Goal: Share content

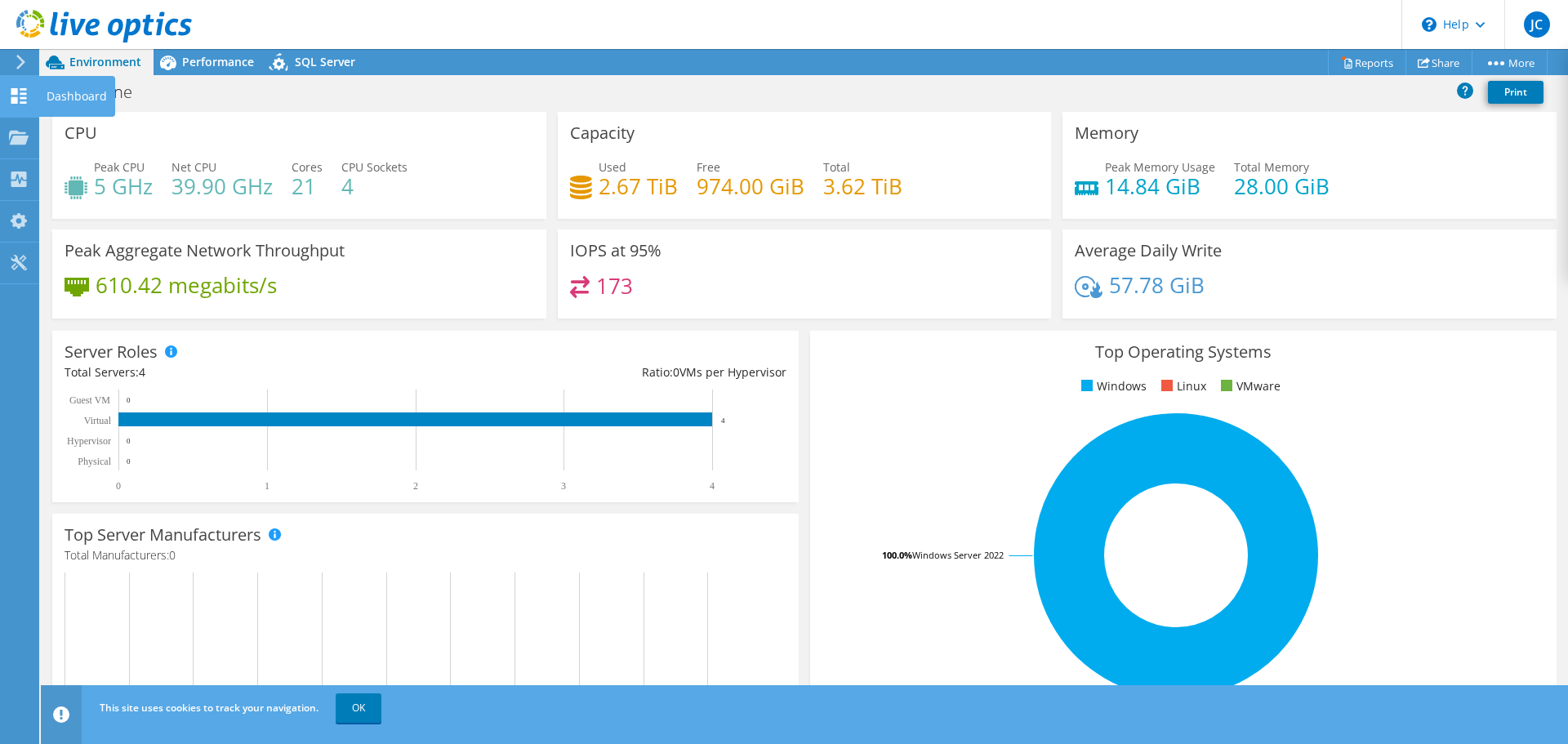
click at [47, 95] on div "Dashboard" at bounding box center [76, 96] width 76 height 41
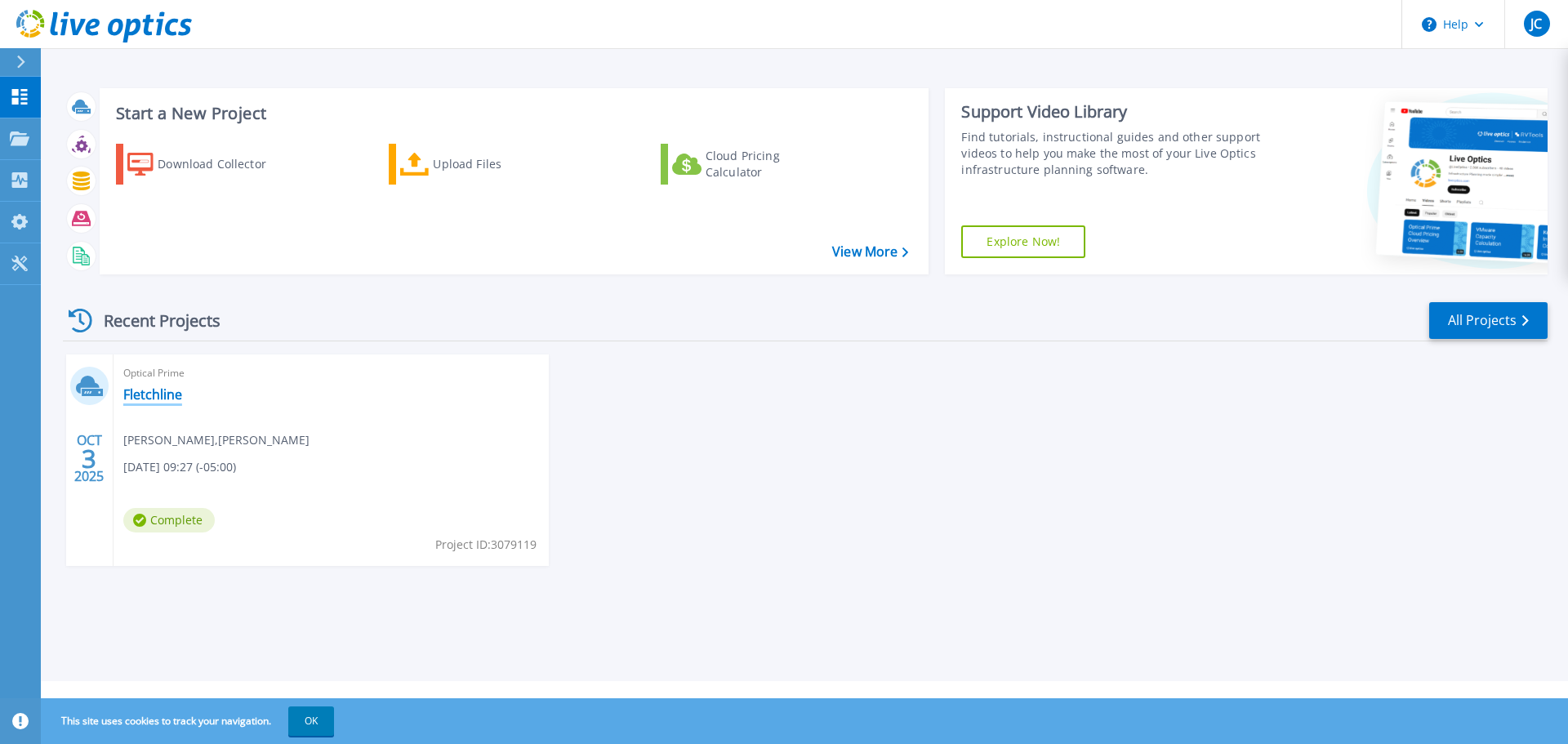
click at [138, 389] on link "Fletchline" at bounding box center [153, 394] width 58 height 16
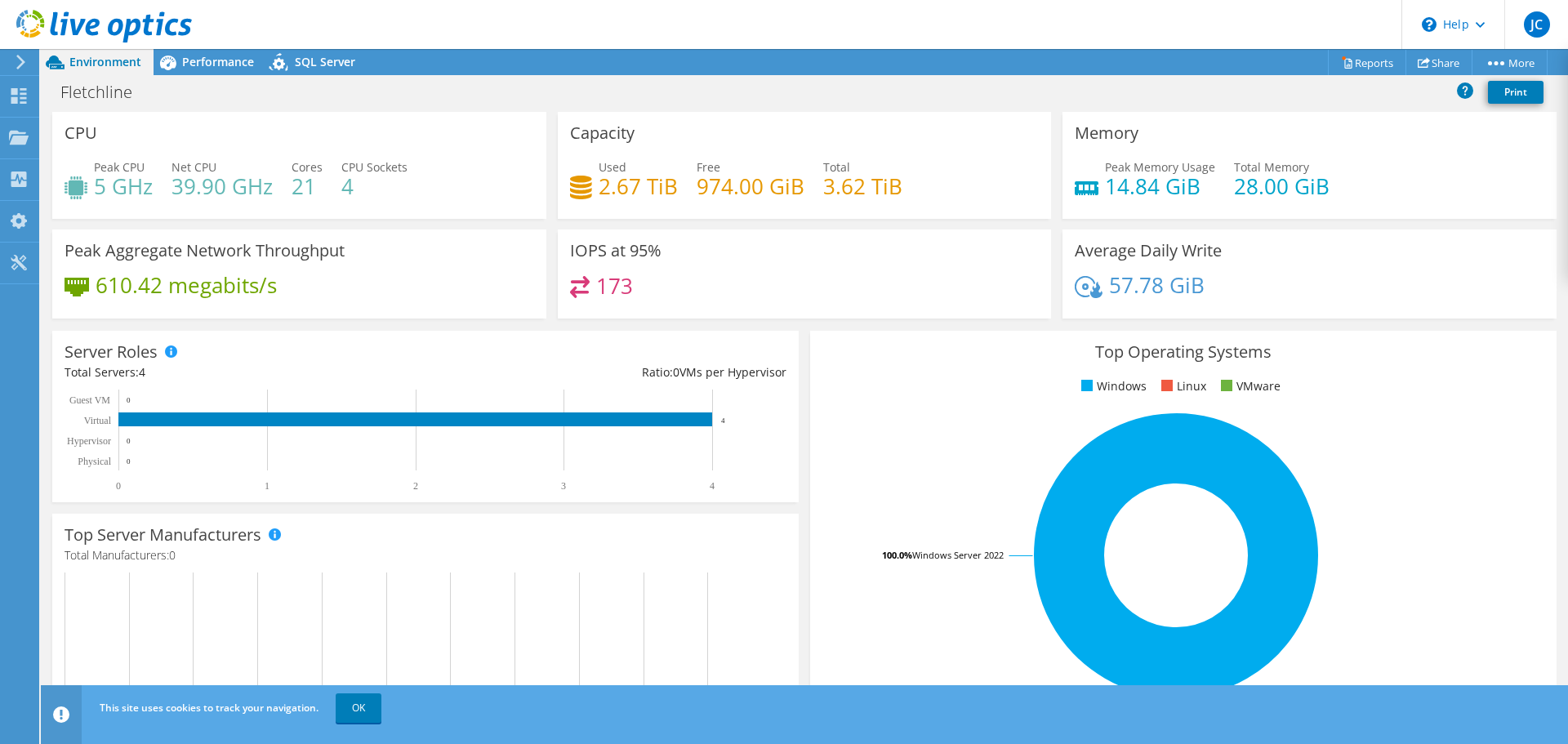
scroll to position [346, 0]
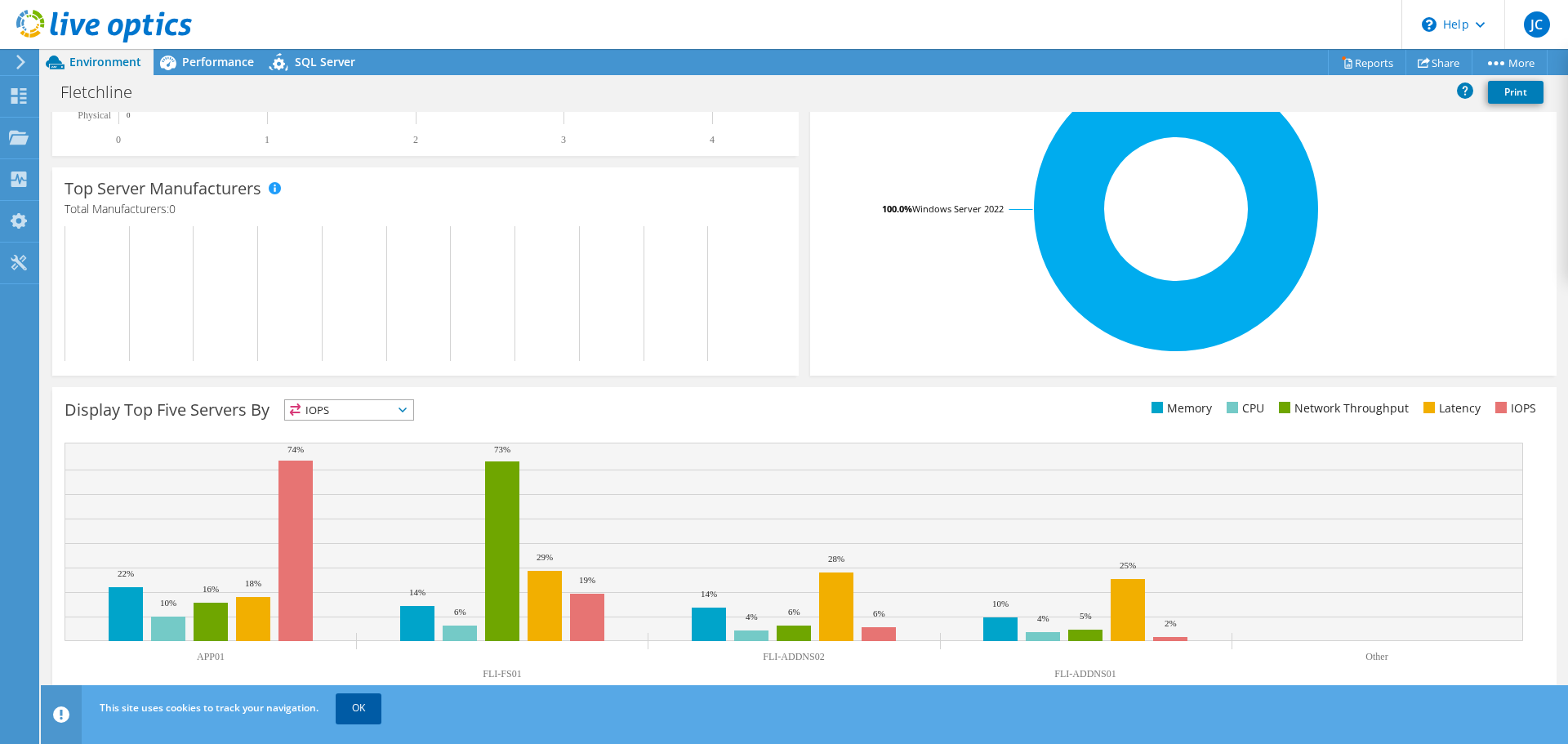
click at [351, 711] on link "OK" at bounding box center [358, 708] width 46 height 29
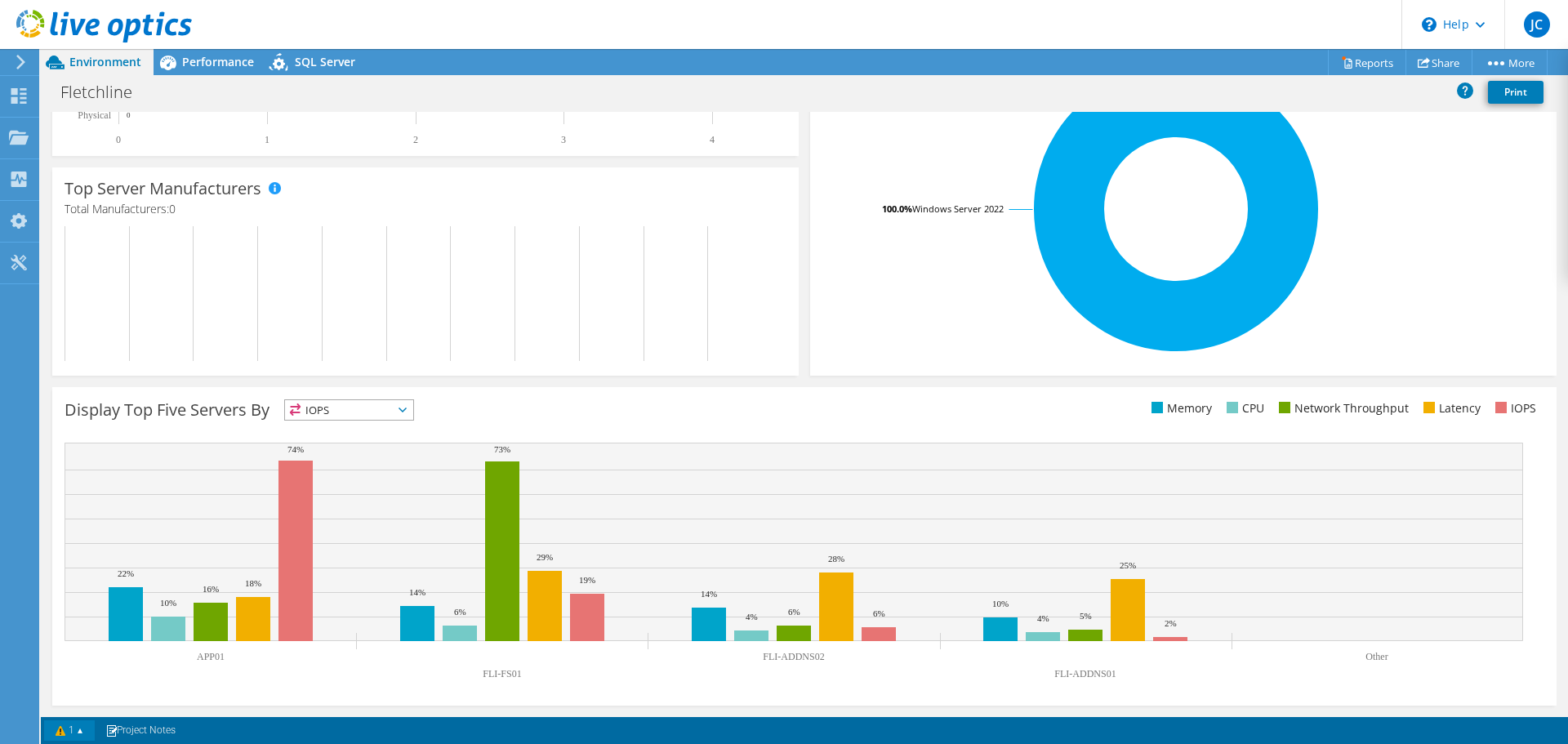
click at [69, 733] on link "1" at bounding box center [69, 730] width 51 height 21
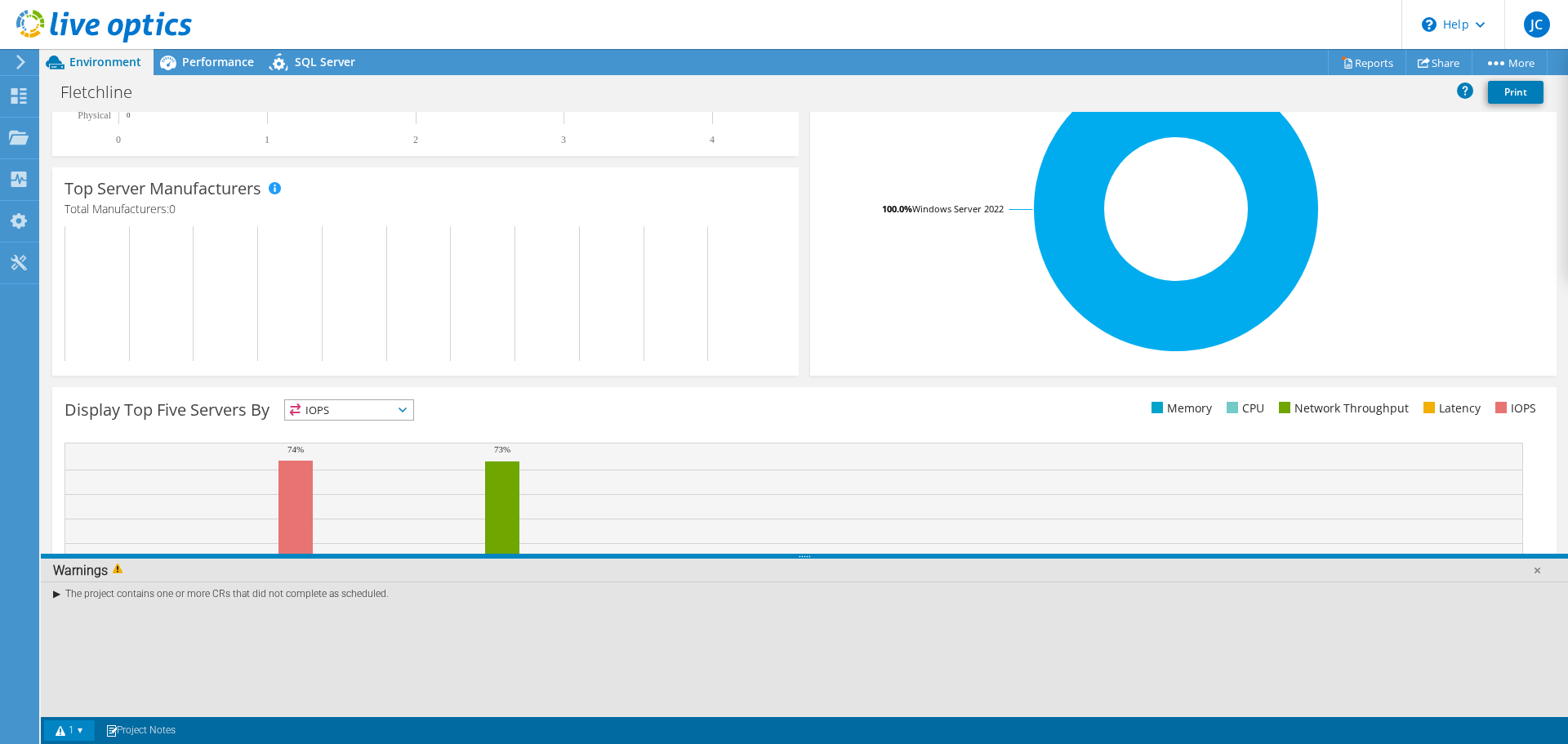
click at [58, 596] on div "The project contains one or more CRs that did not complete as scheduled." at bounding box center [804, 594] width 1527 height 24
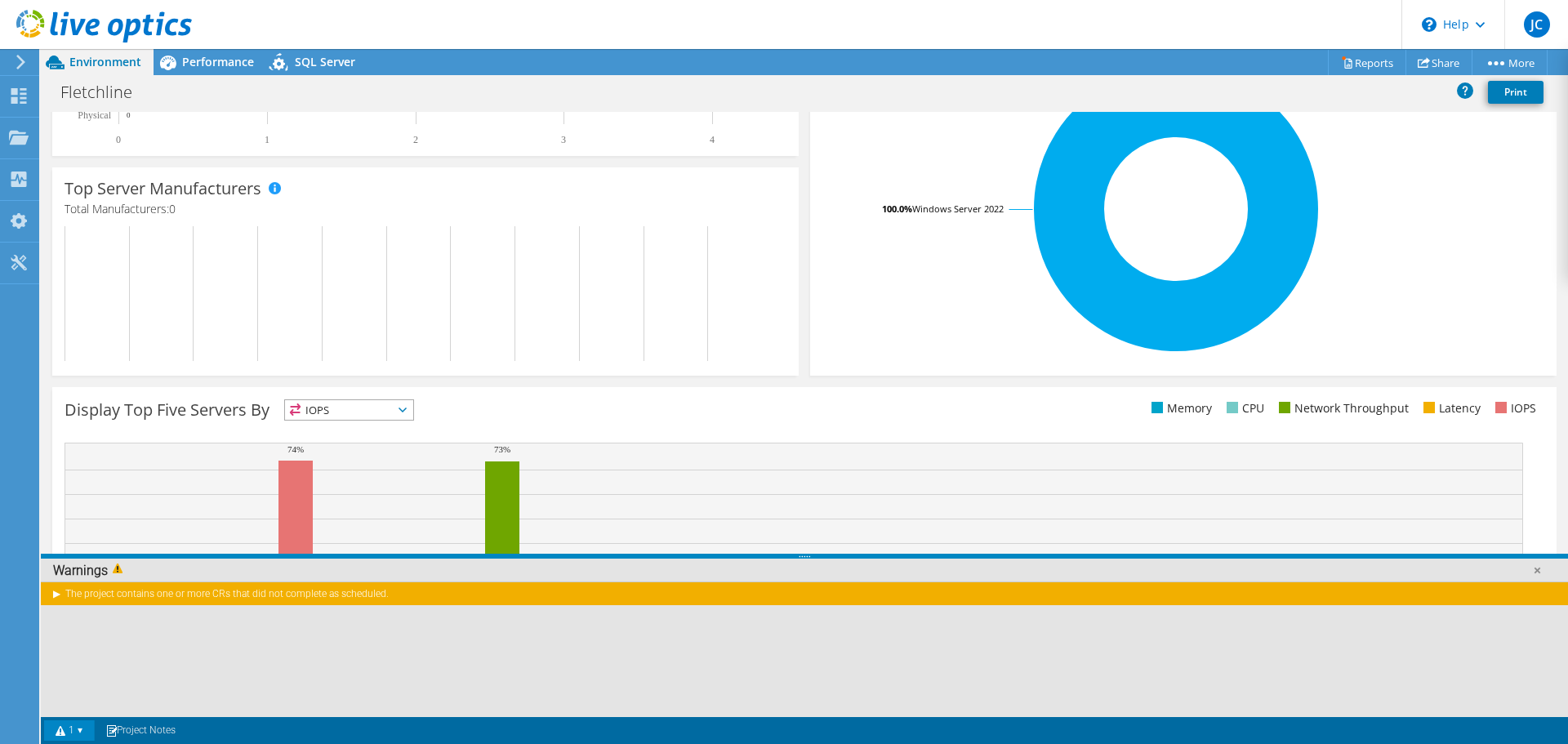
click at [58, 589] on div "The project contains one or more CRs that did not complete as scheduled." at bounding box center [804, 594] width 1527 height 24
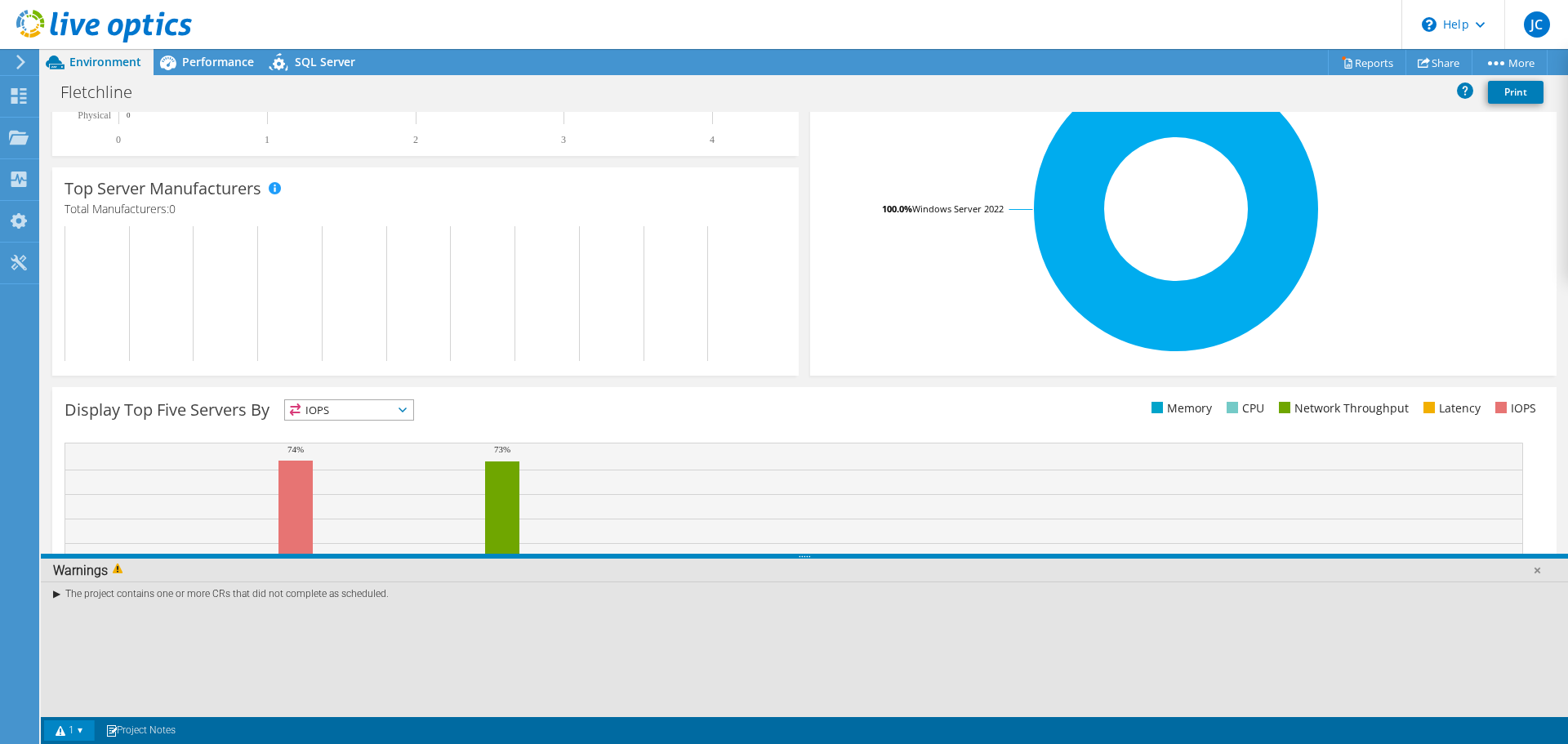
click at [58, 595] on div "The project contains one or more CRs that did not complete as scheduled." at bounding box center [804, 594] width 1527 height 24
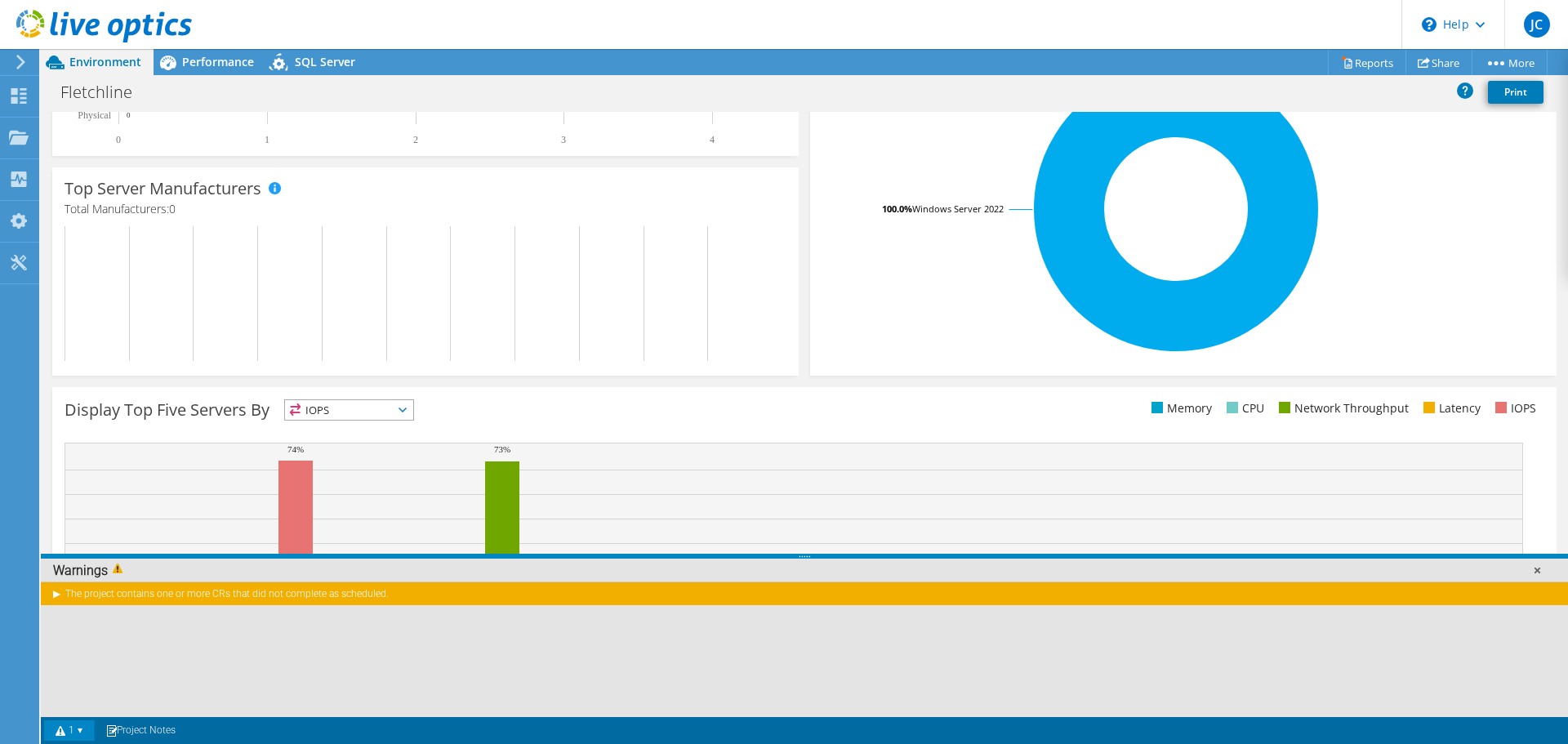
click at [1541, 571] on link at bounding box center [1536, 570] width 16 height 16
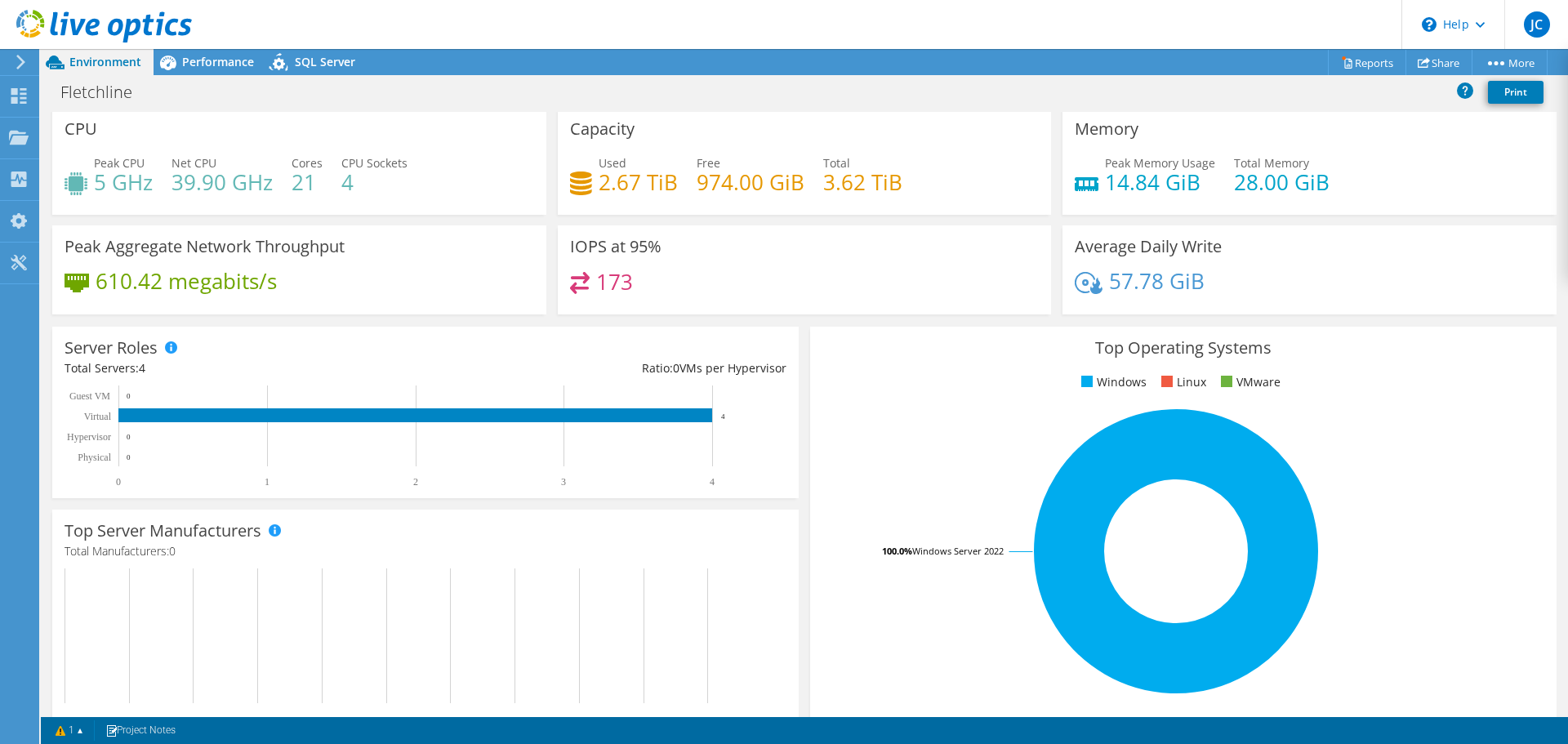
scroll to position [0, 0]
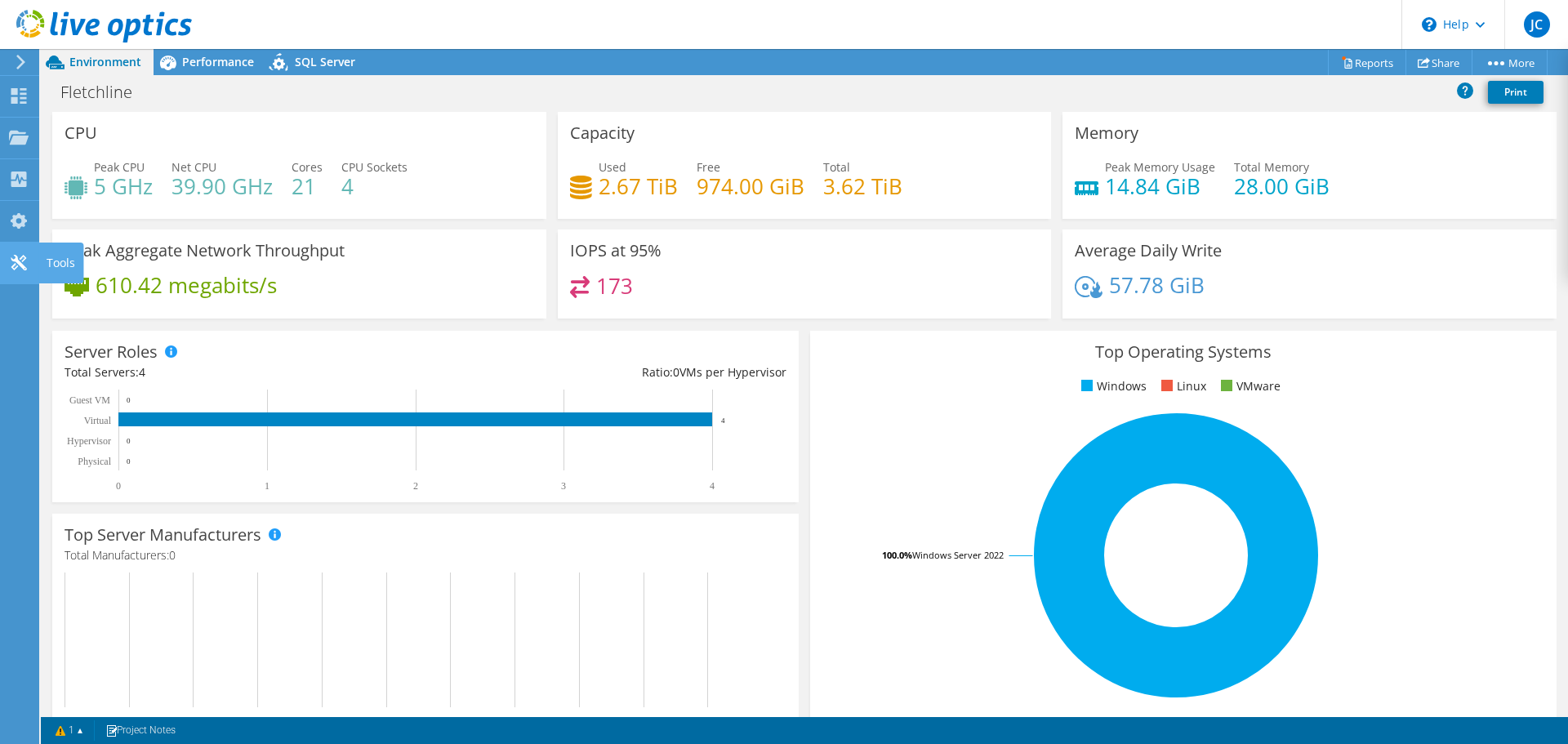
click at [66, 260] on div "Tools" at bounding box center [61, 263] width 45 height 41
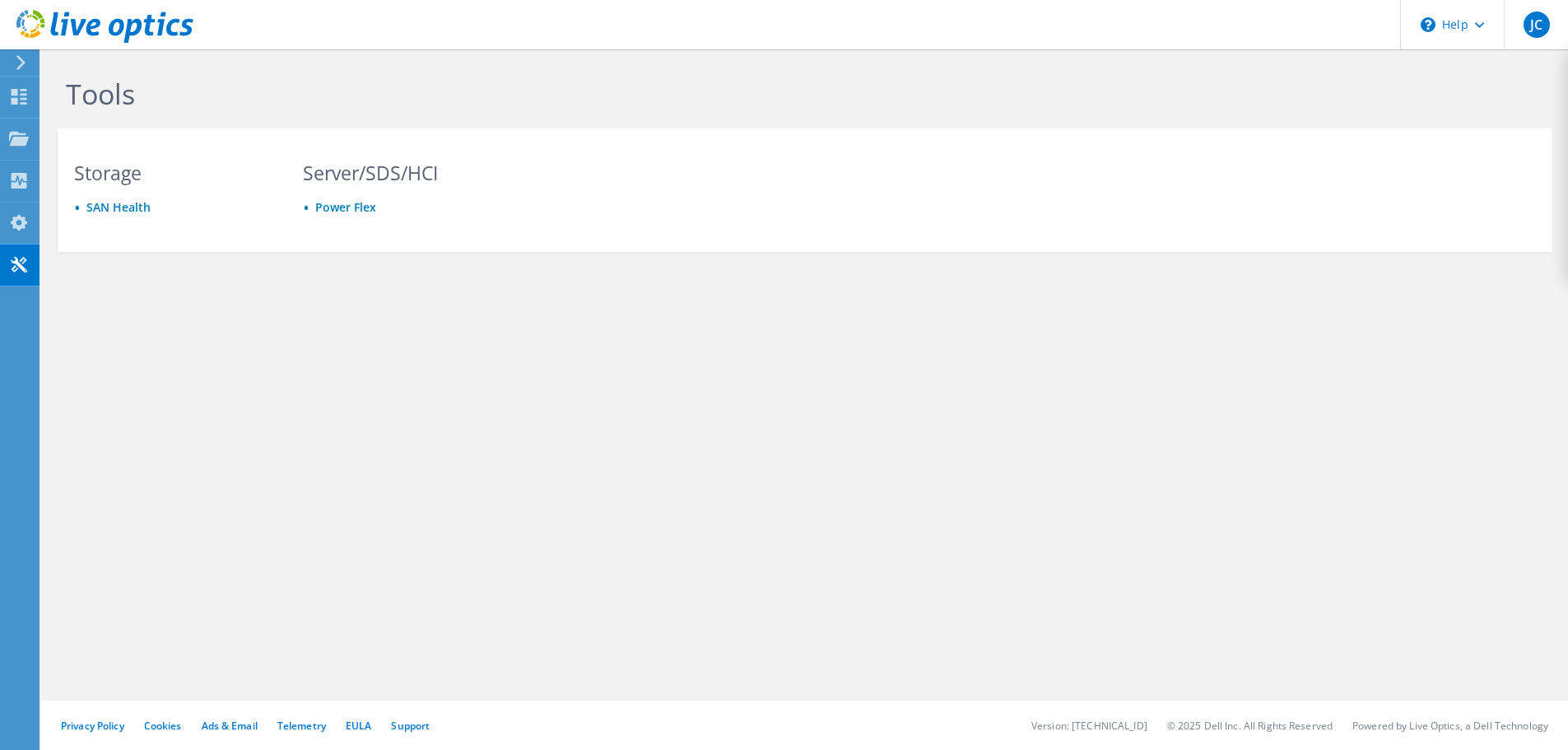
click at [23, 59] on icon at bounding box center [21, 62] width 12 height 15
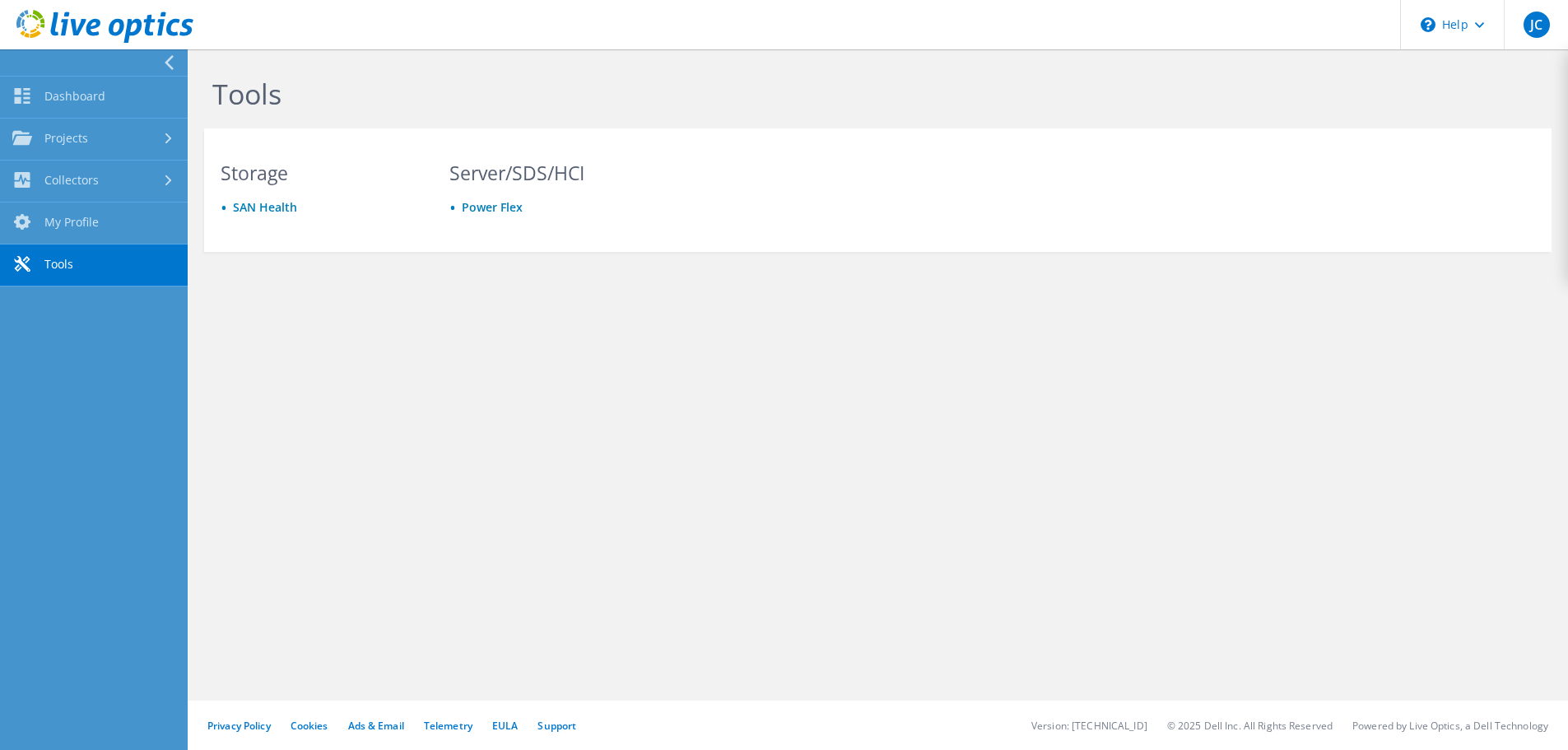
click at [169, 58] on icon at bounding box center [169, 62] width 12 height 15
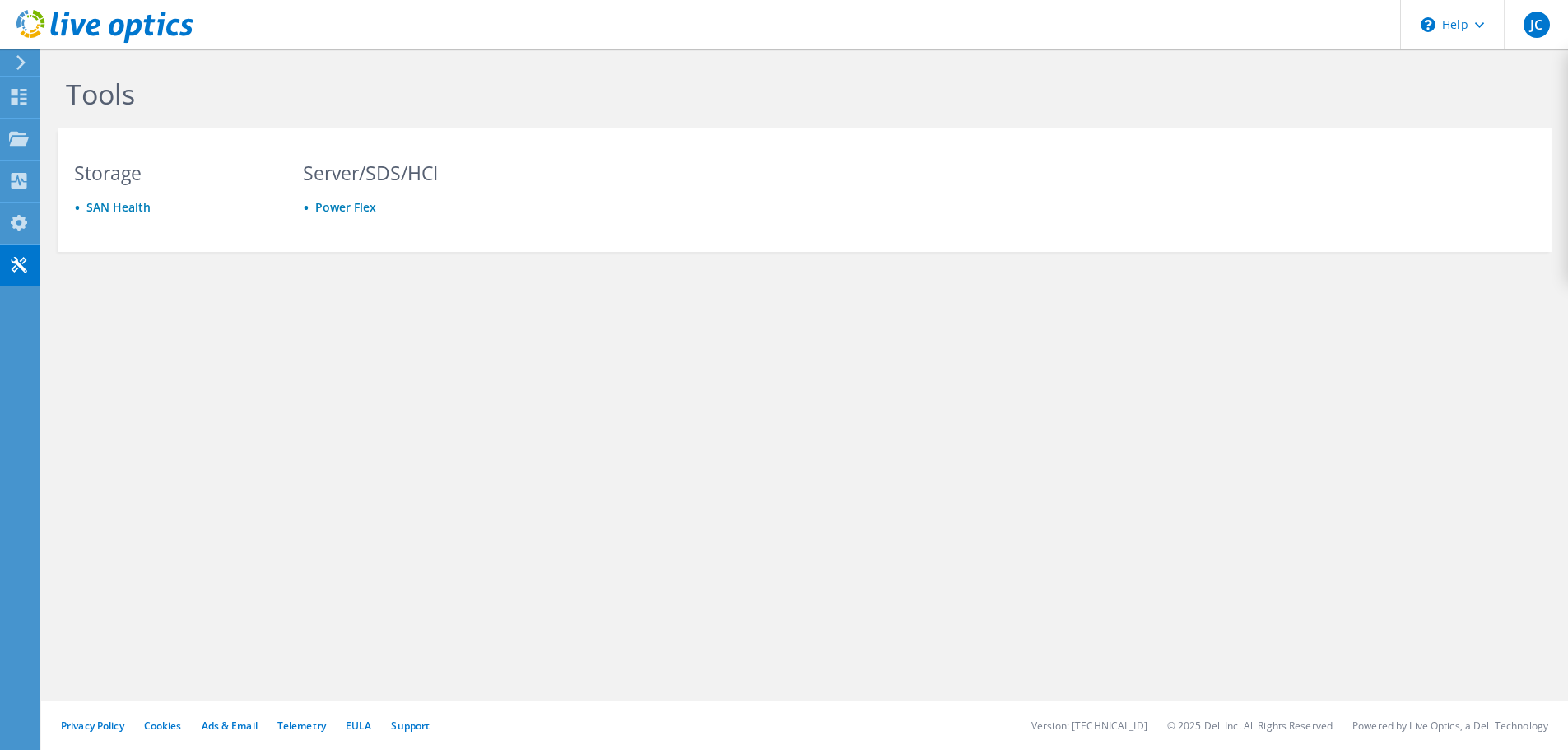
click at [21, 60] on use at bounding box center [21, 62] width 9 height 15
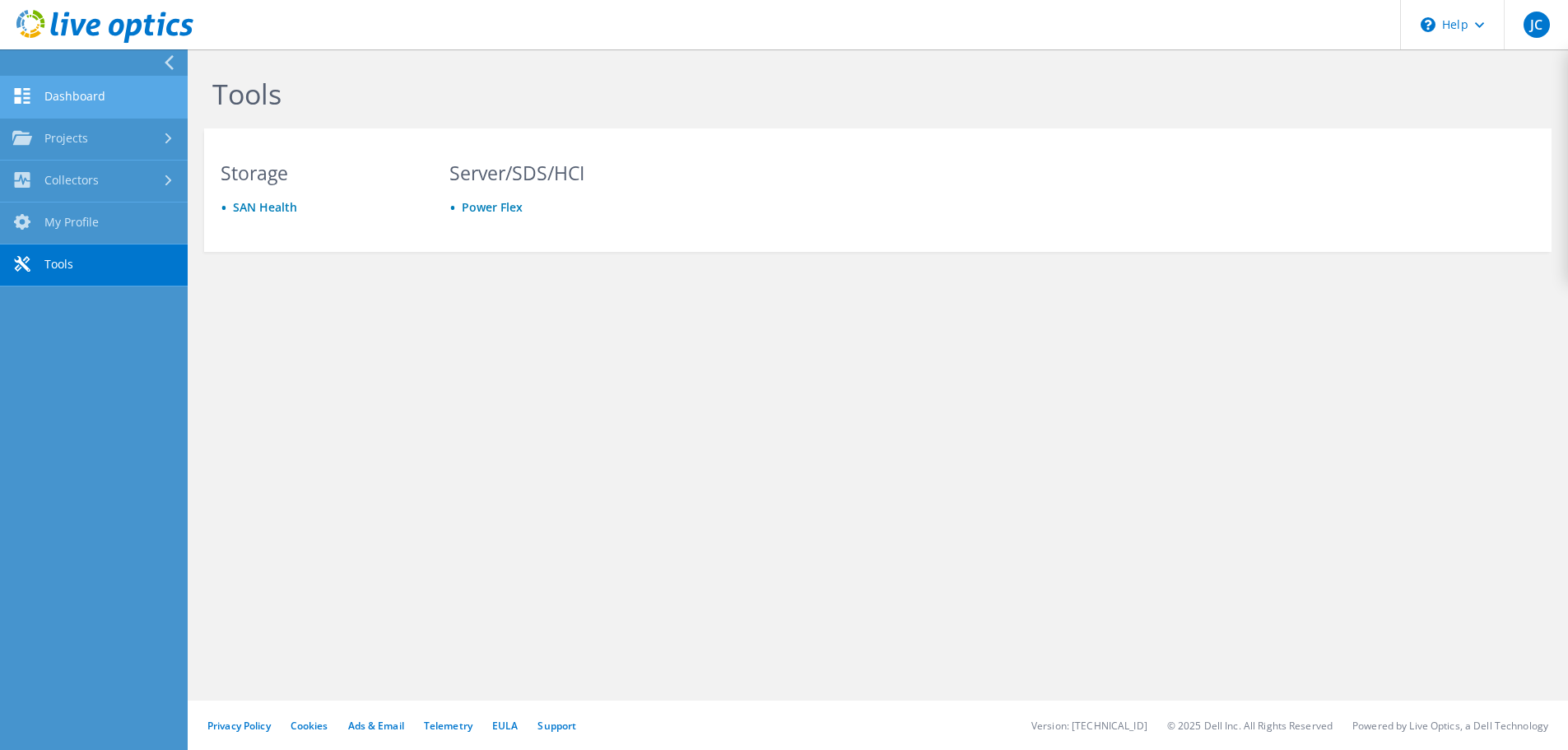
click at [35, 93] on link "Dashboard" at bounding box center [94, 97] width 188 height 42
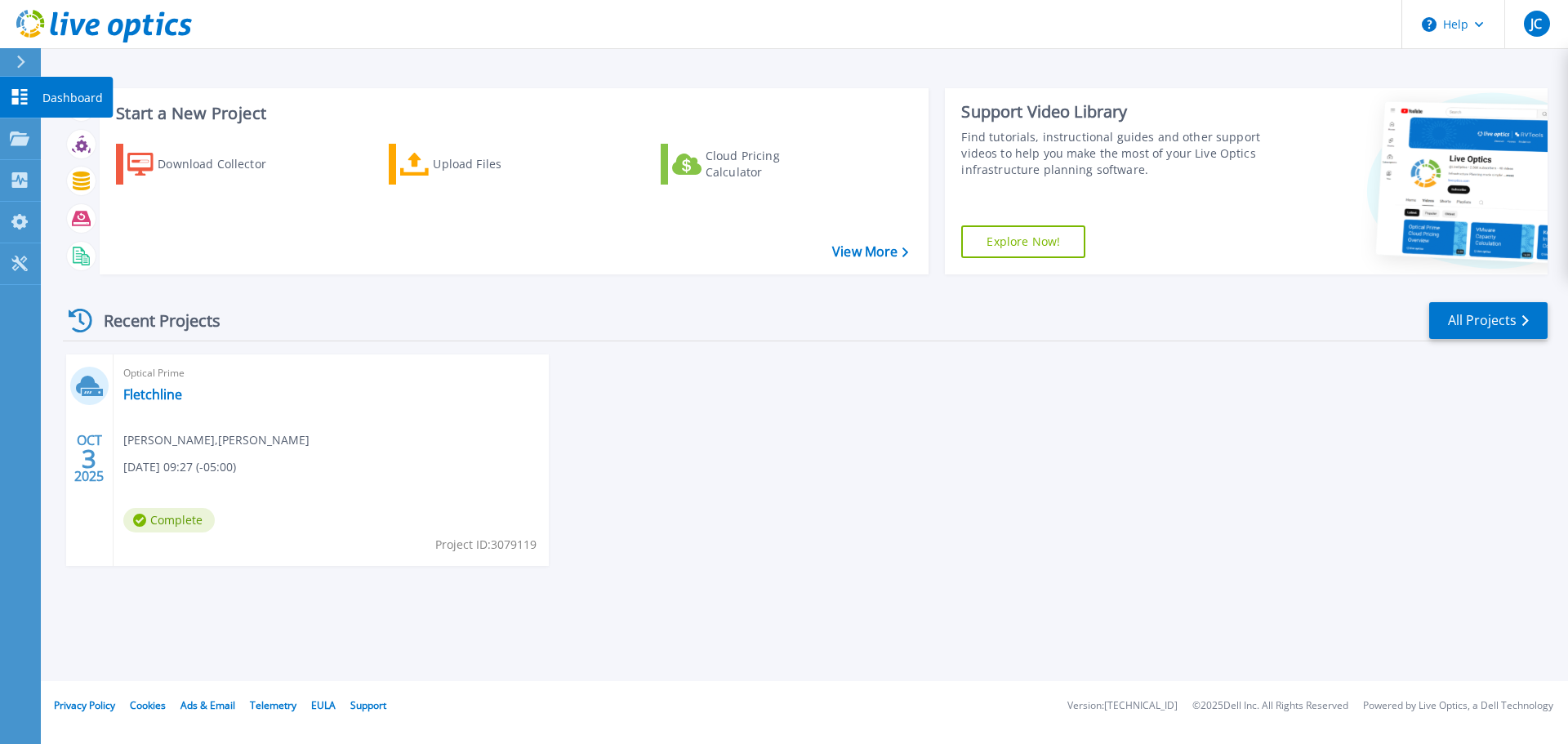
click at [73, 94] on p "Dashboard" at bounding box center [72, 97] width 60 height 42
click at [71, 137] on p "Projects" at bounding box center [64, 139] width 43 height 42
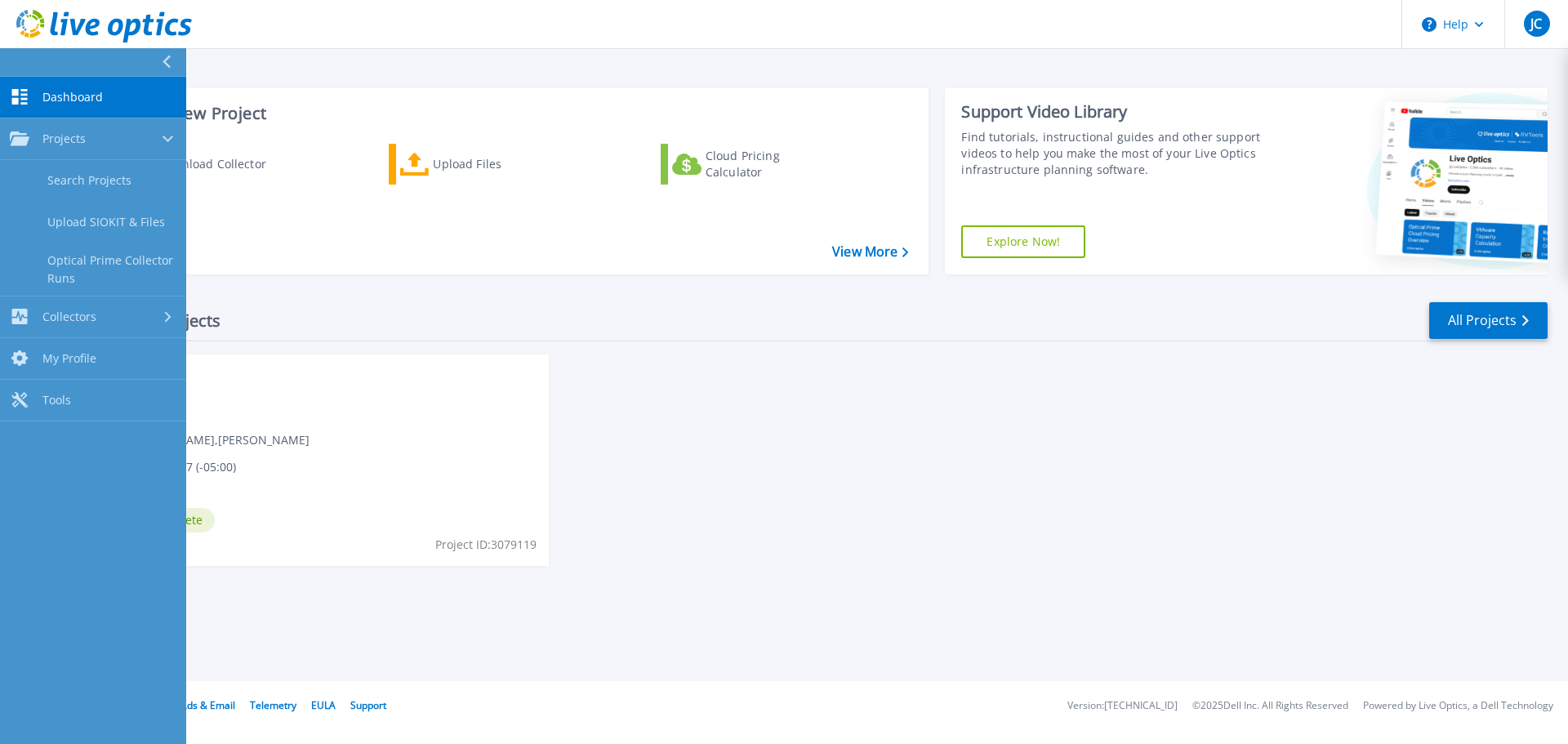
click at [799, 470] on div "[DATE] Optical Prime Fletchline [PERSON_NAME] , [PERSON_NAME] [DATE] 09:27 (-05…" at bounding box center [798, 477] width 1498 height 244
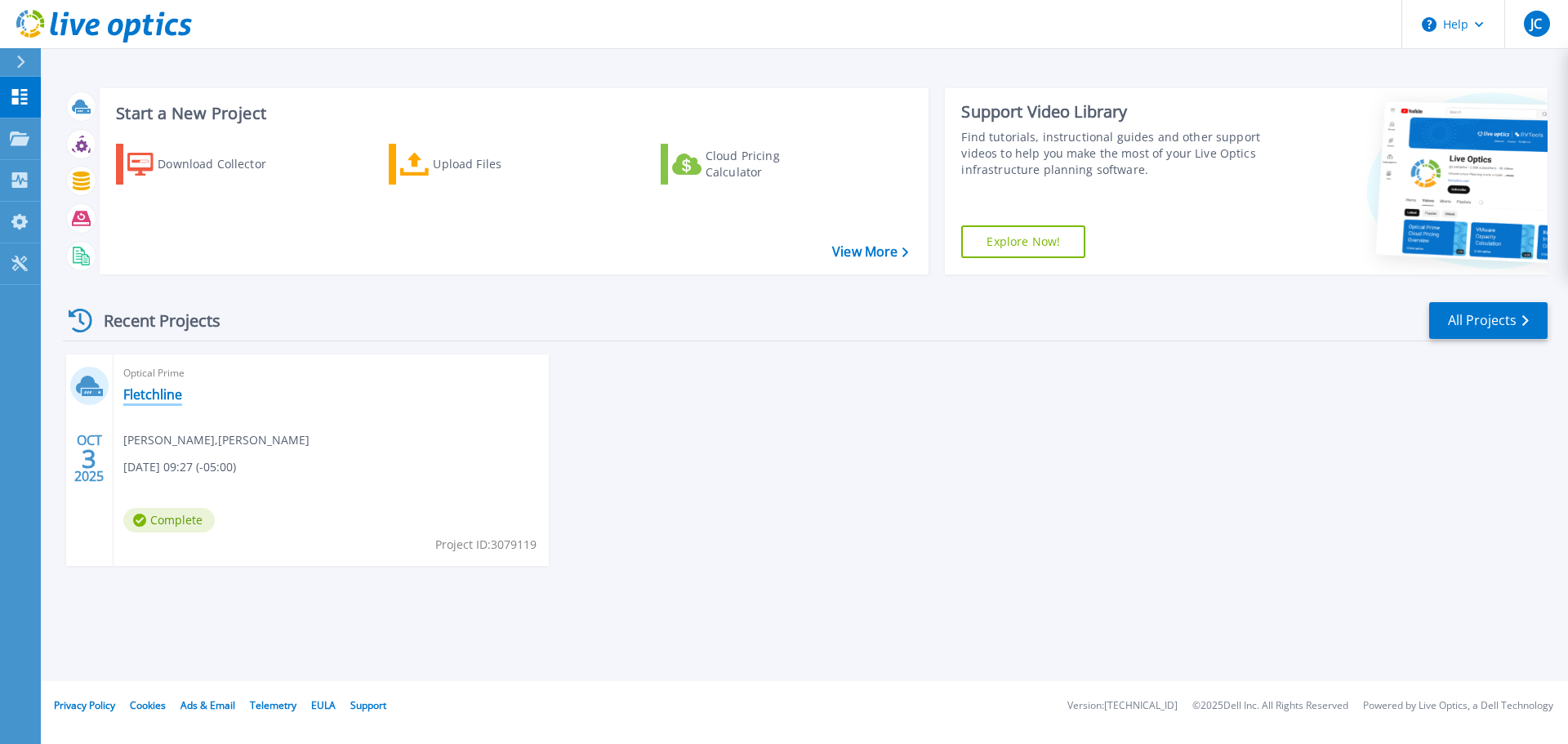
click at [181, 393] on link "Fletchline" at bounding box center [153, 394] width 58 height 16
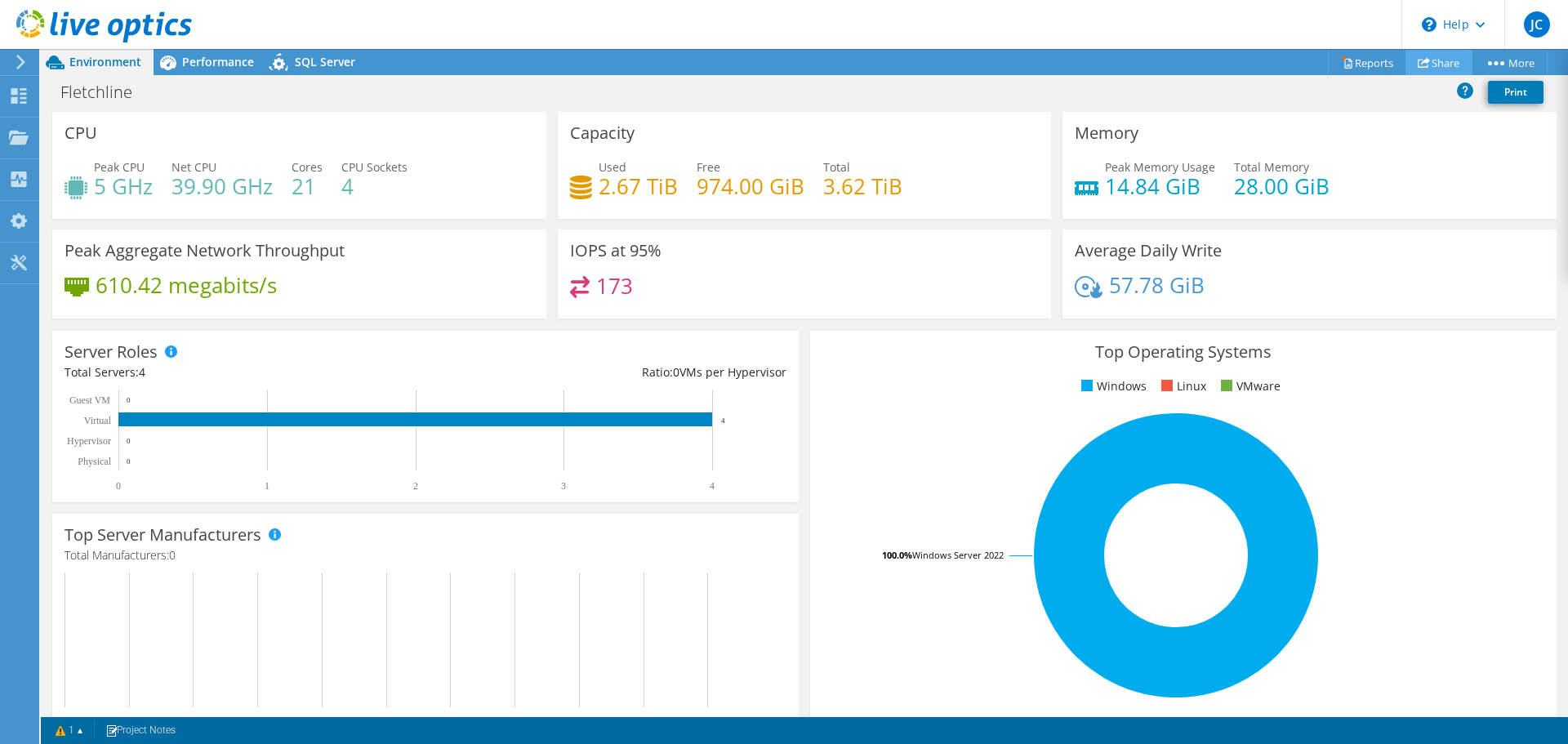
click at [1445, 61] on link "Share" at bounding box center [1439, 62] width 67 height 25
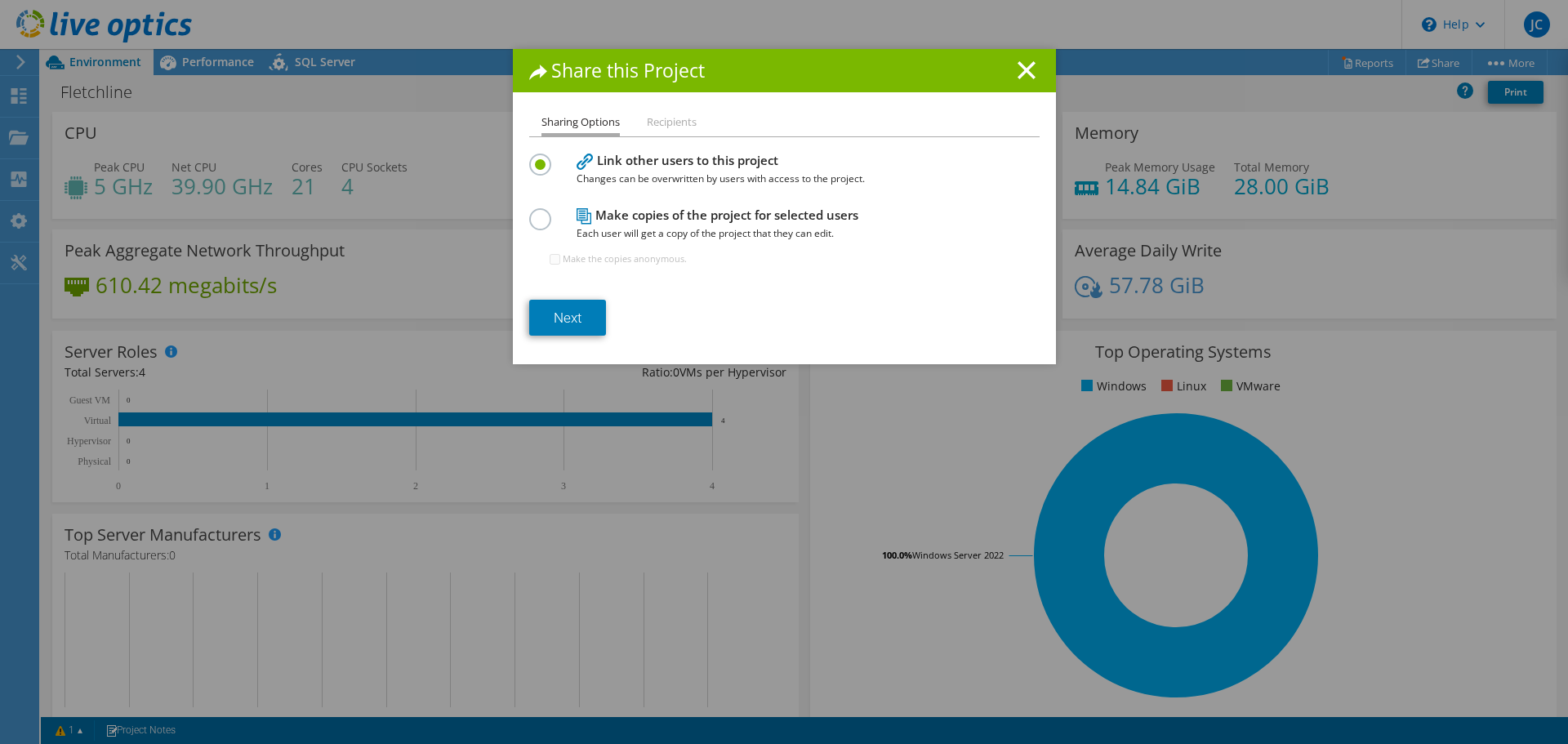
click at [661, 125] on li "Recipients" at bounding box center [672, 123] width 50 height 21
click at [580, 319] on link "Next" at bounding box center [567, 318] width 76 height 36
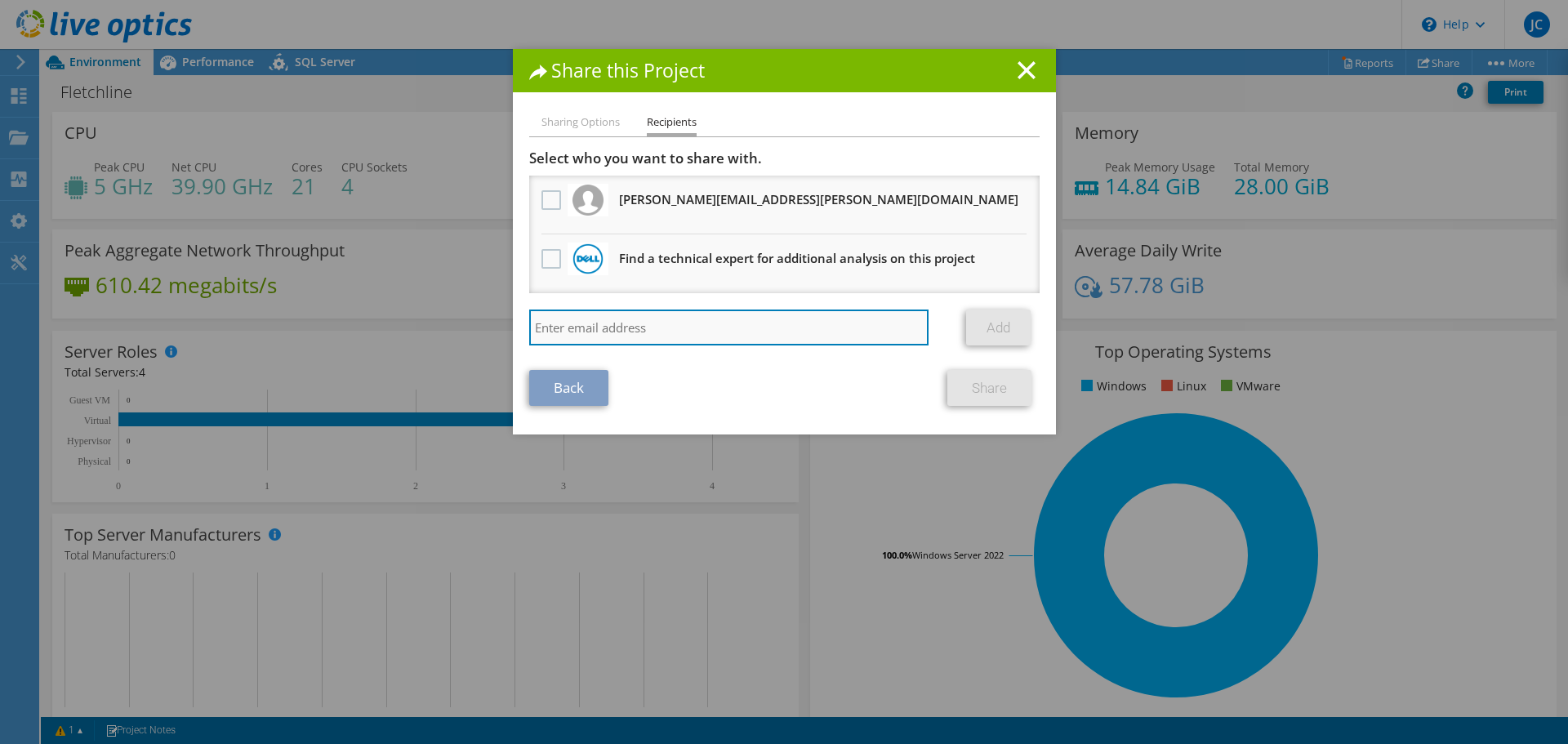
click at [624, 321] on input "search" at bounding box center [729, 327] width 400 height 36
click at [566, 322] on input "search" at bounding box center [729, 327] width 400 height 36
paste input "troeder@scalecomputing.com"
type input "troeder@scalecomputing.com"
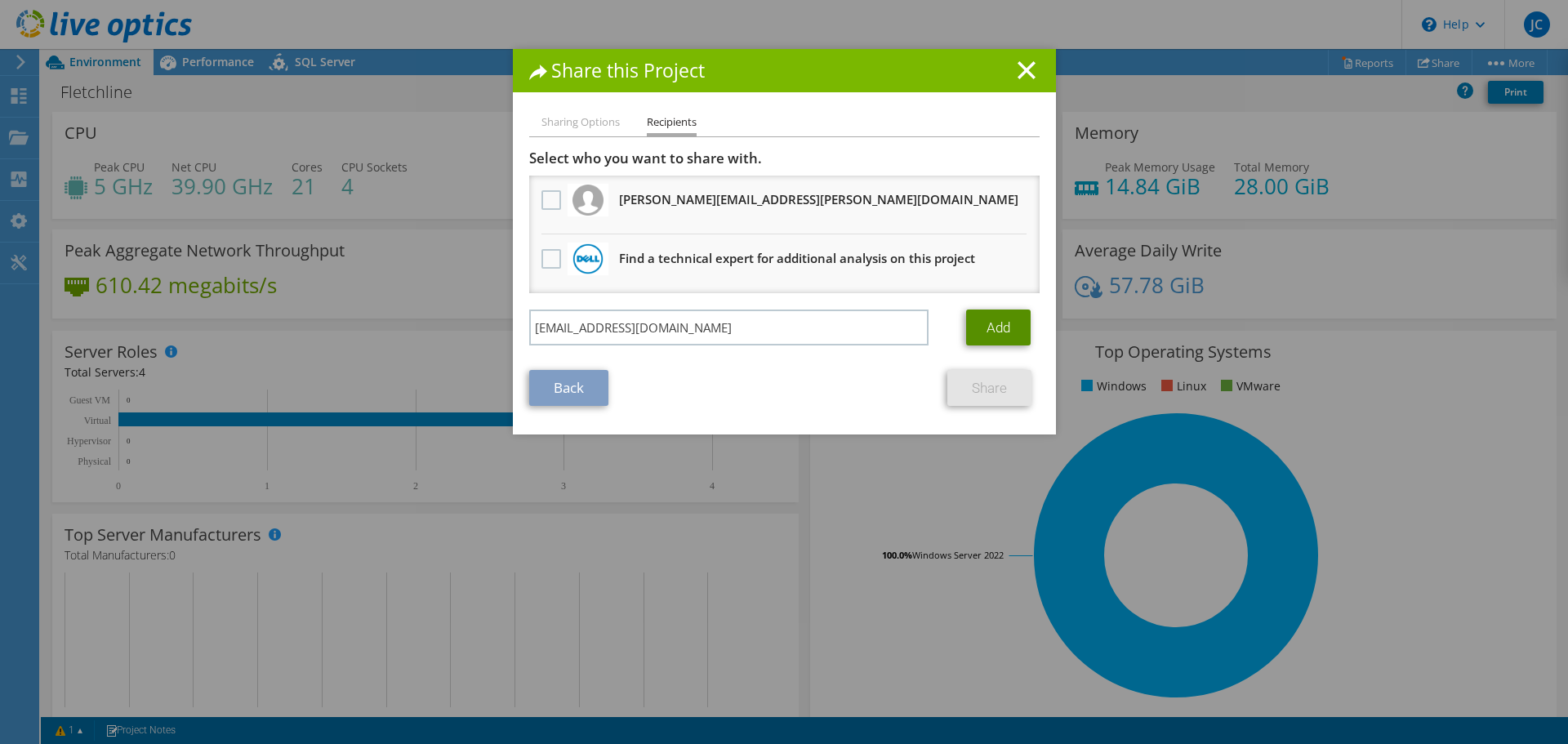
click at [977, 324] on link "Add" at bounding box center [998, 327] width 64 height 36
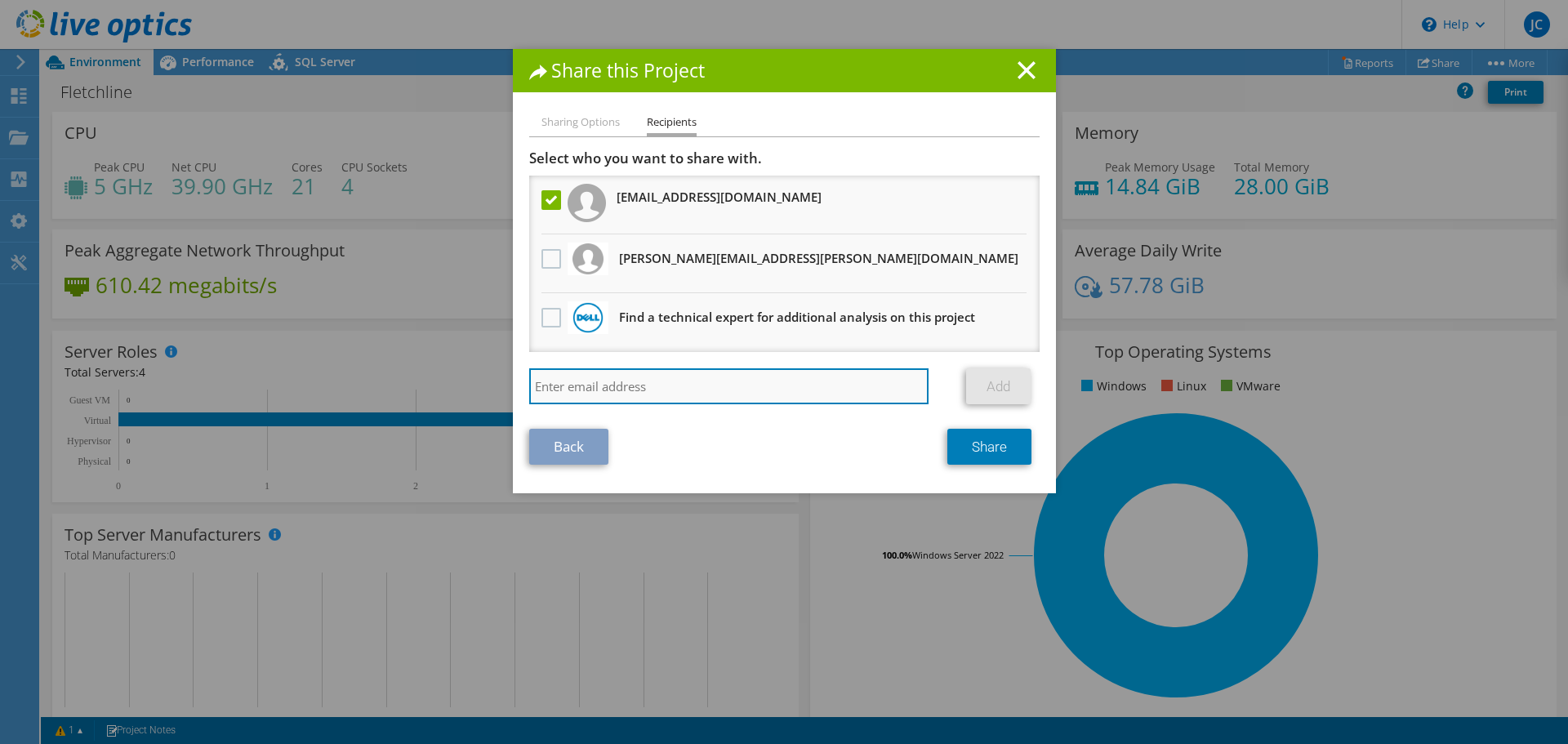
click at [676, 397] on input "search" at bounding box center [729, 387] width 400 height 36
paste input "bmccleerey@scalecomputing.com"
type input "bmccleerey@scalecomputing.com"
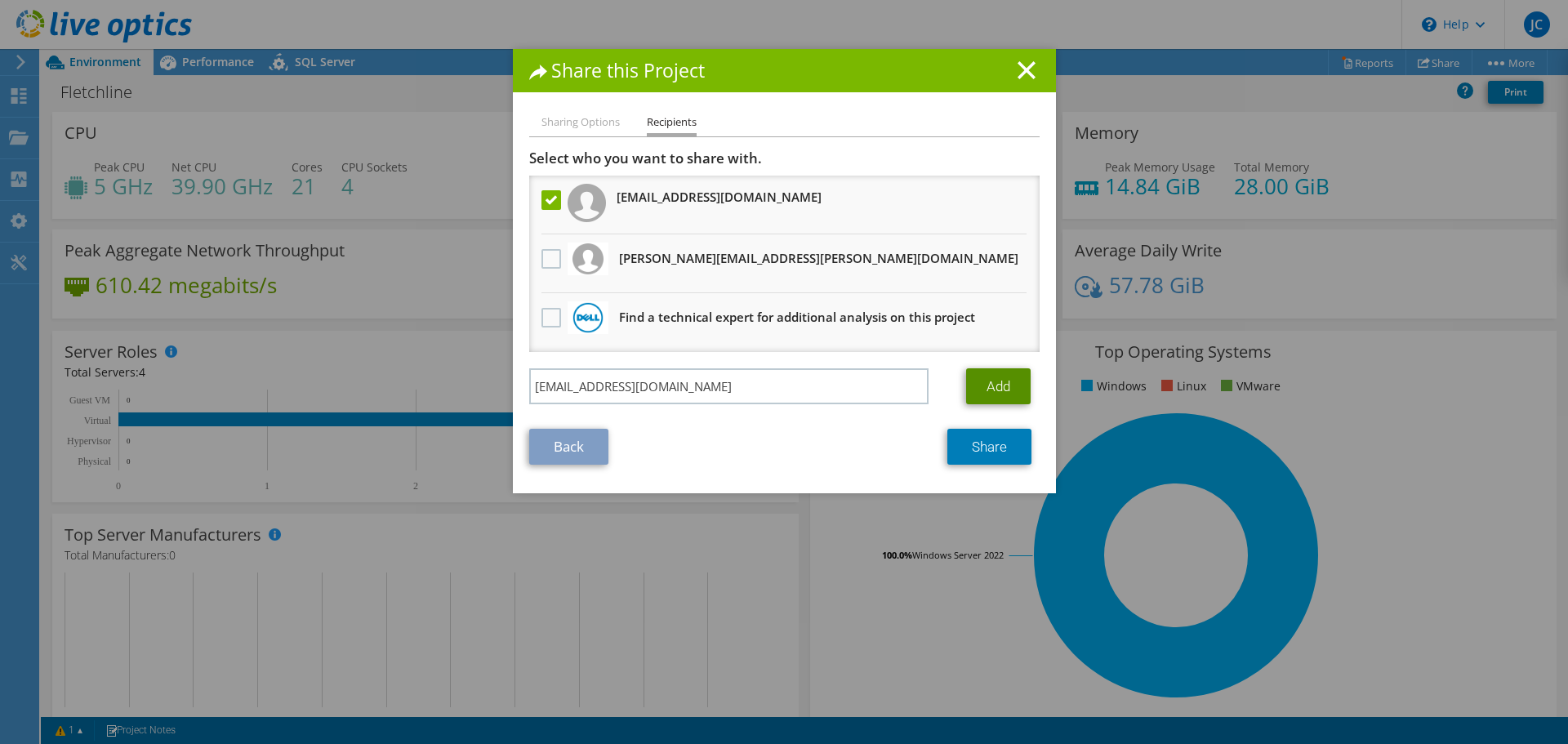
click at [1013, 371] on link "Add" at bounding box center [998, 387] width 64 height 36
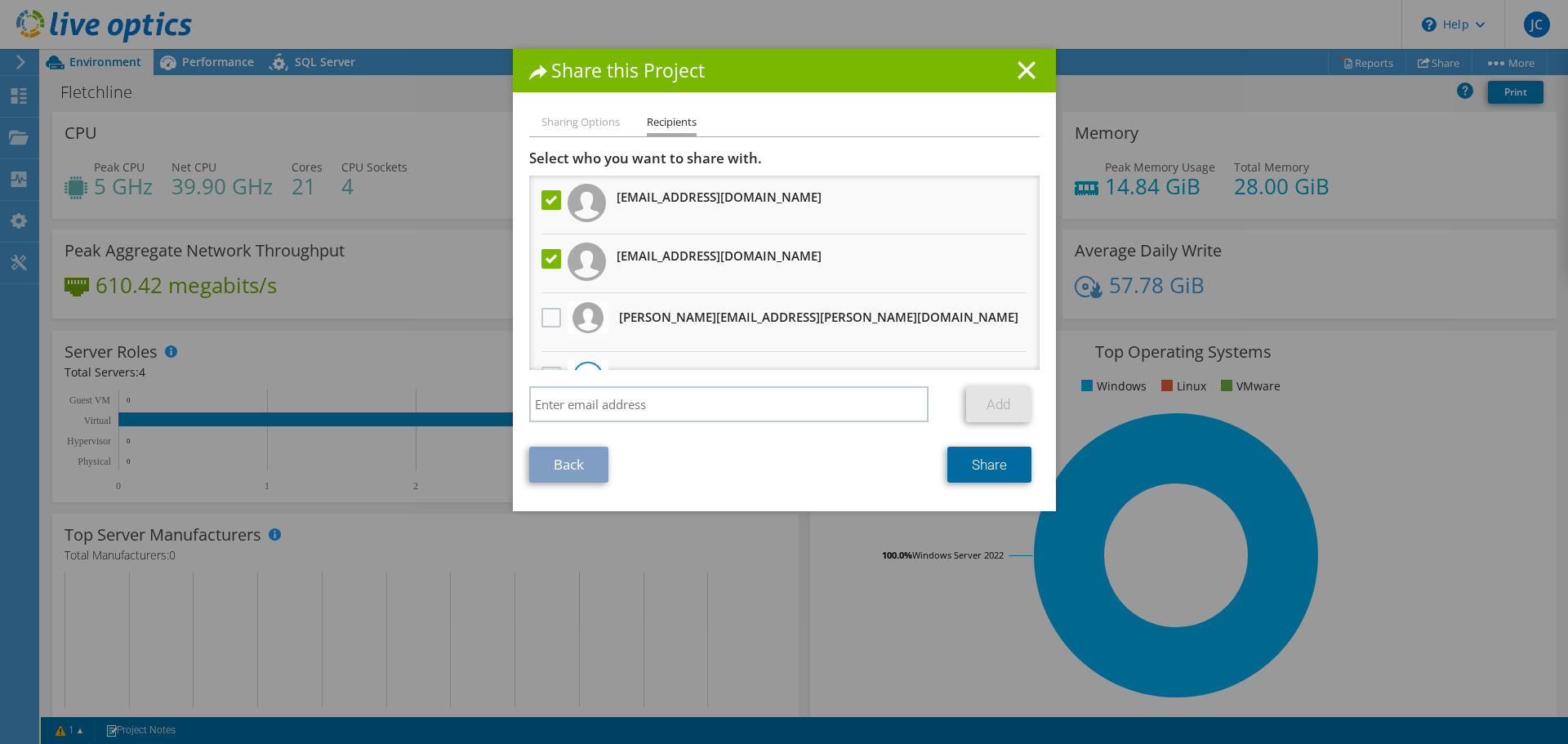
click at [998, 468] on link "Share" at bounding box center [990, 465] width 84 height 36
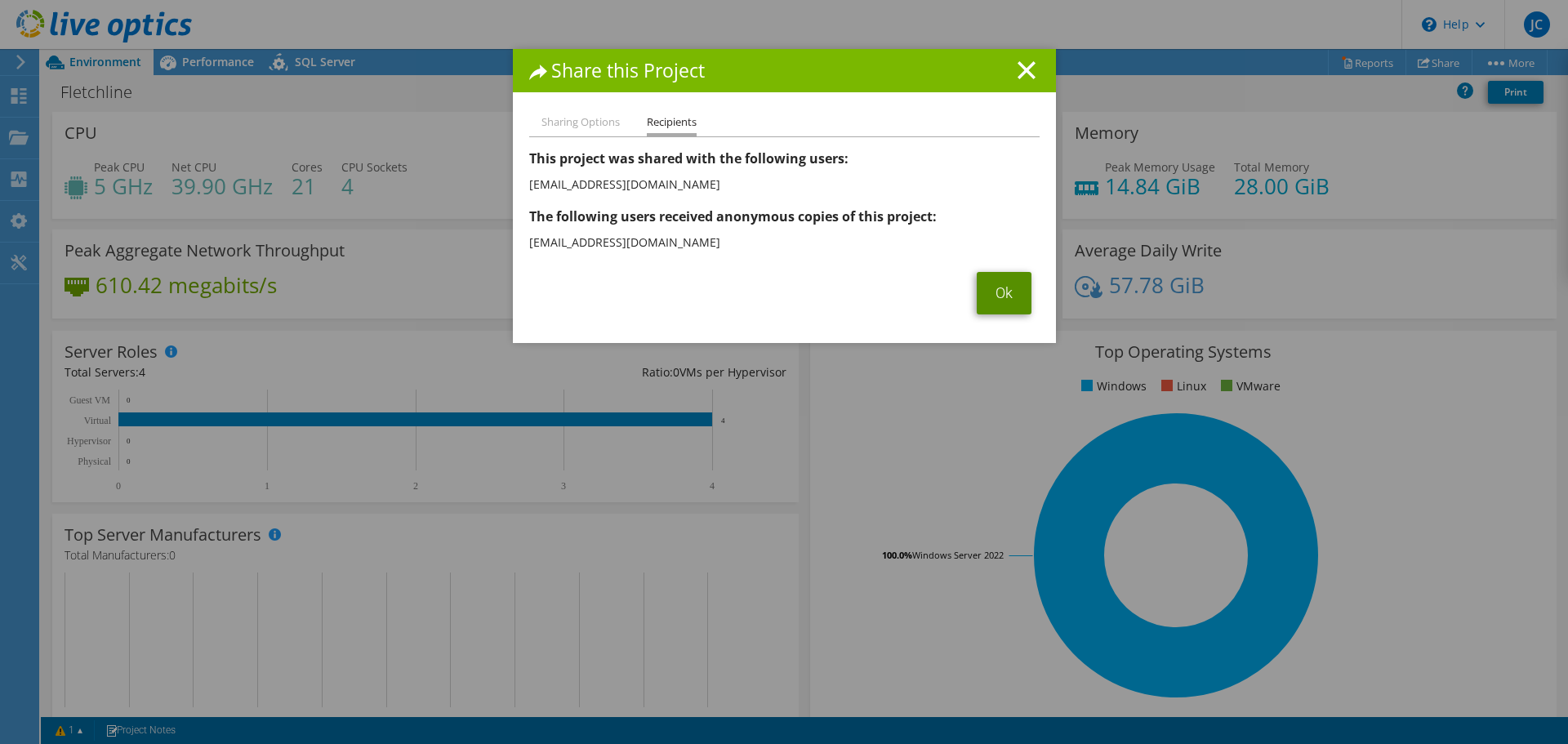
click at [988, 295] on link "Ok" at bounding box center [1004, 293] width 55 height 42
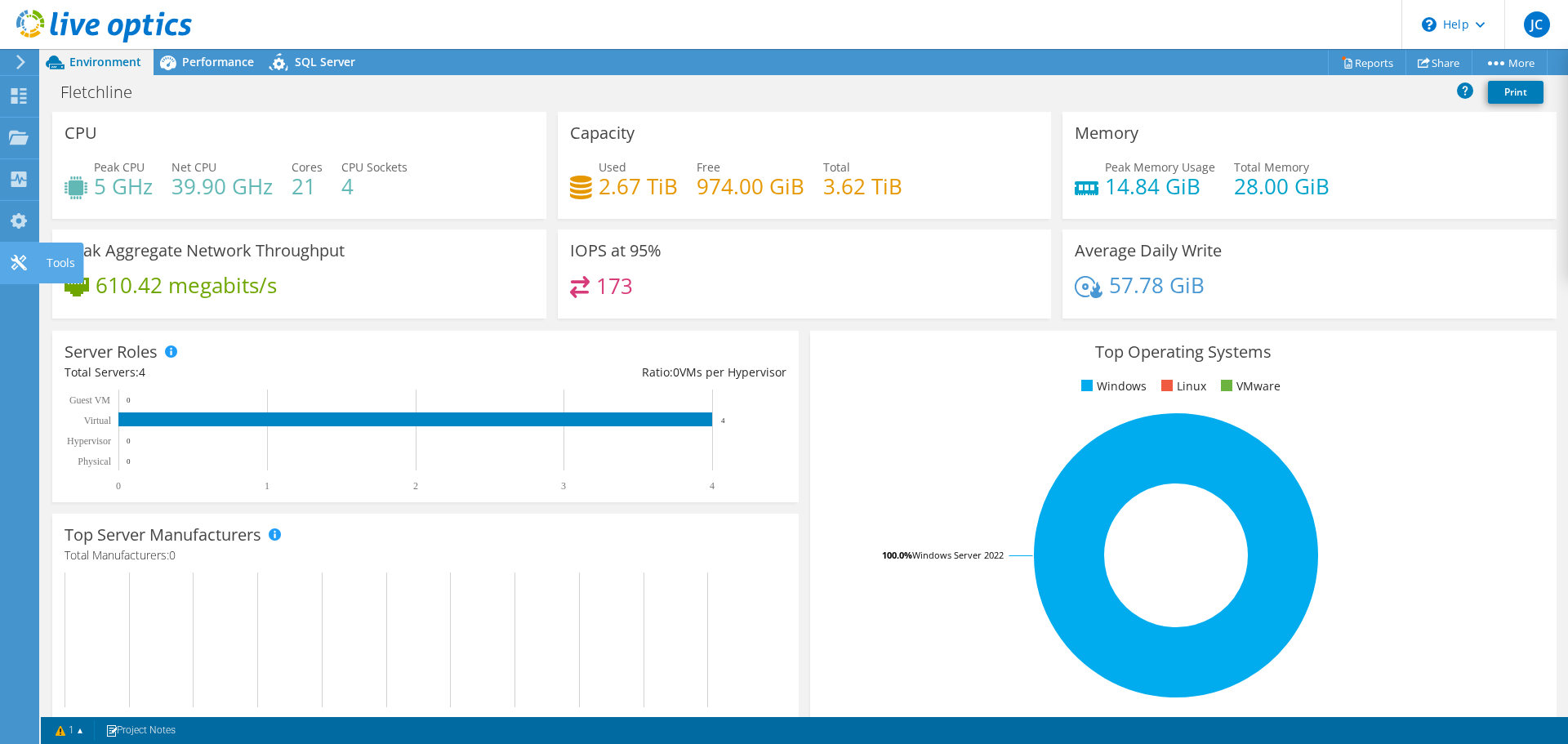
click at [55, 259] on div "Tools" at bounding box center [61, 263] width 45 height 41
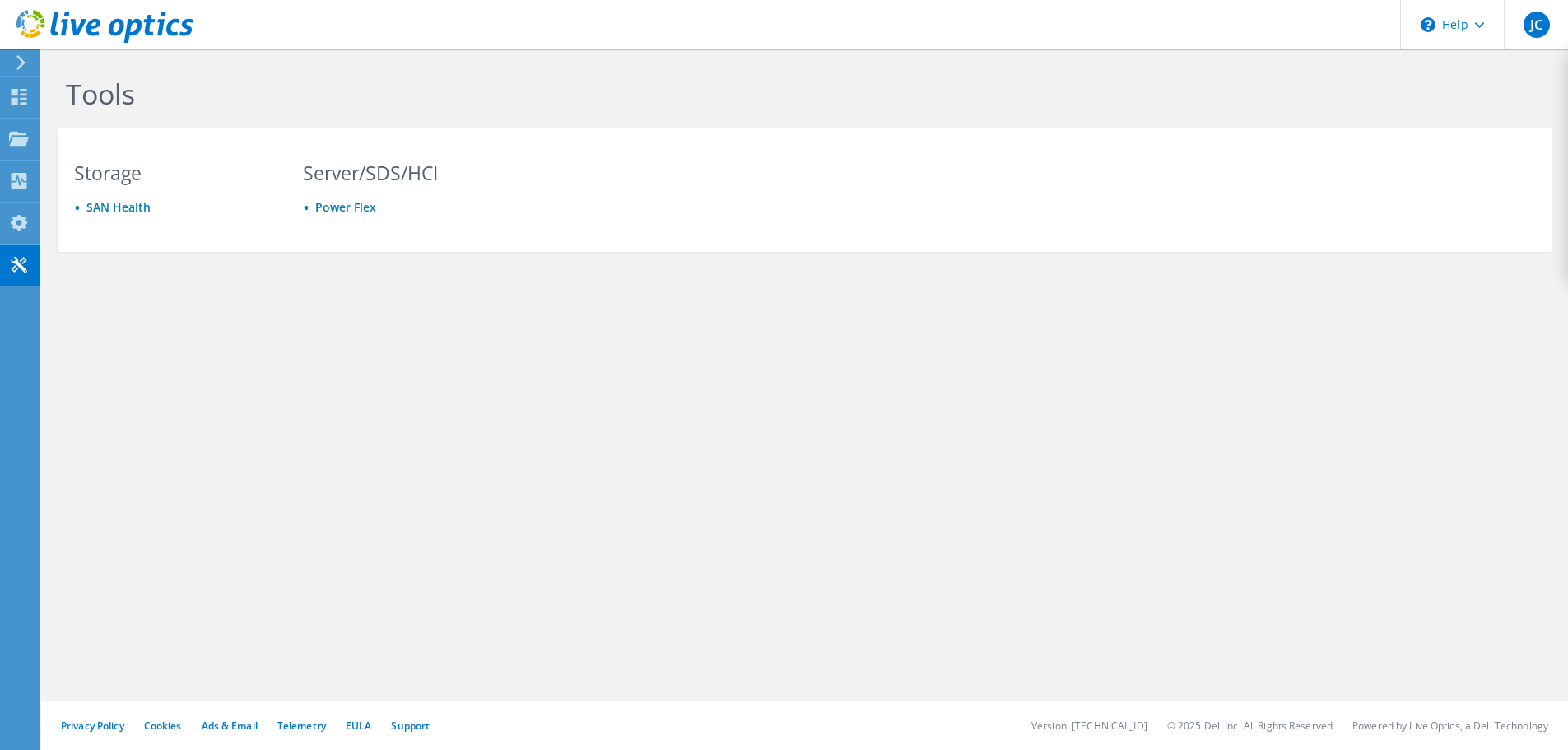
click at [14, 61] on div at bounding box center [17, 62] width 18 height 15
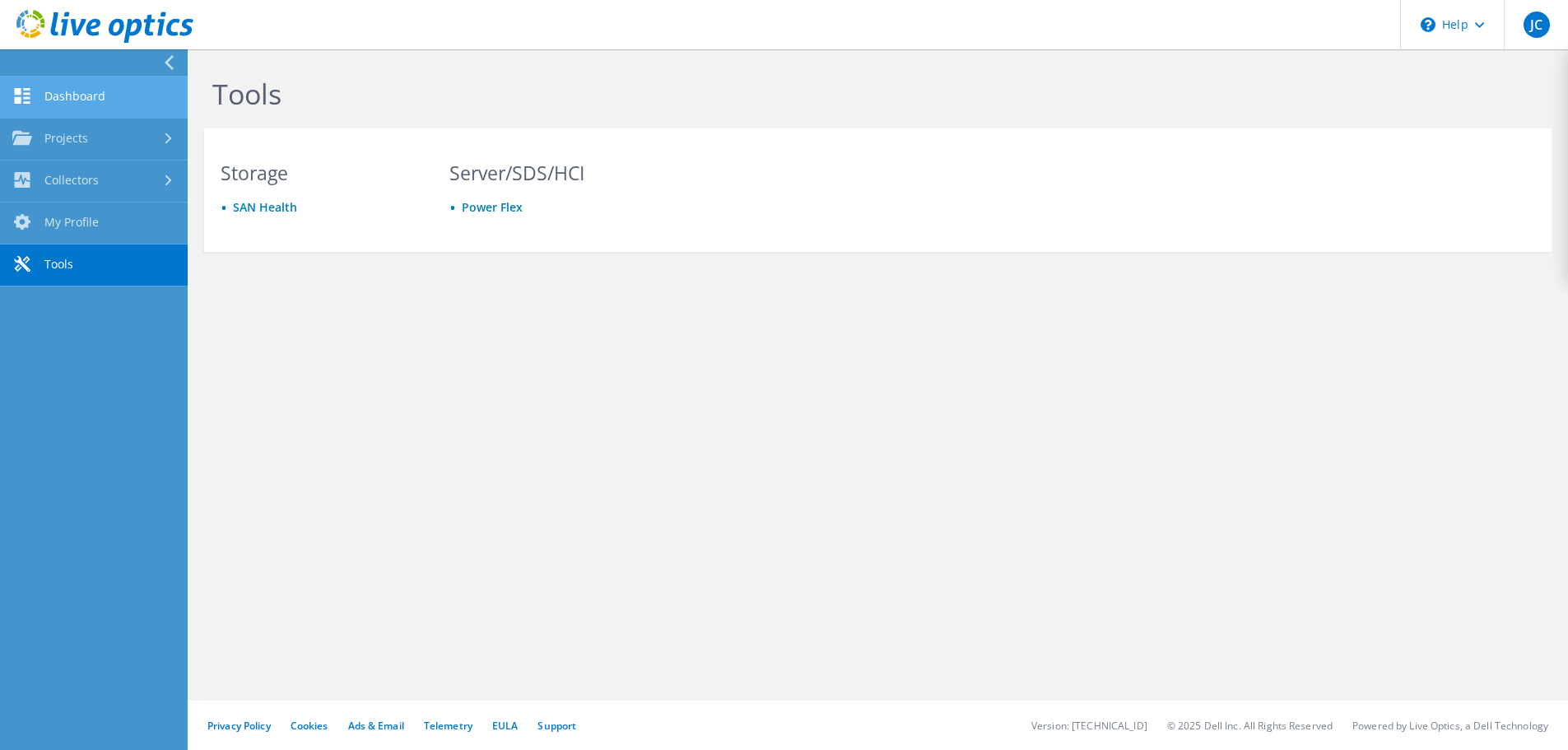
click at [76, 94] on link "Dashboard" at bounding box center [94, 97] width 188 height 42
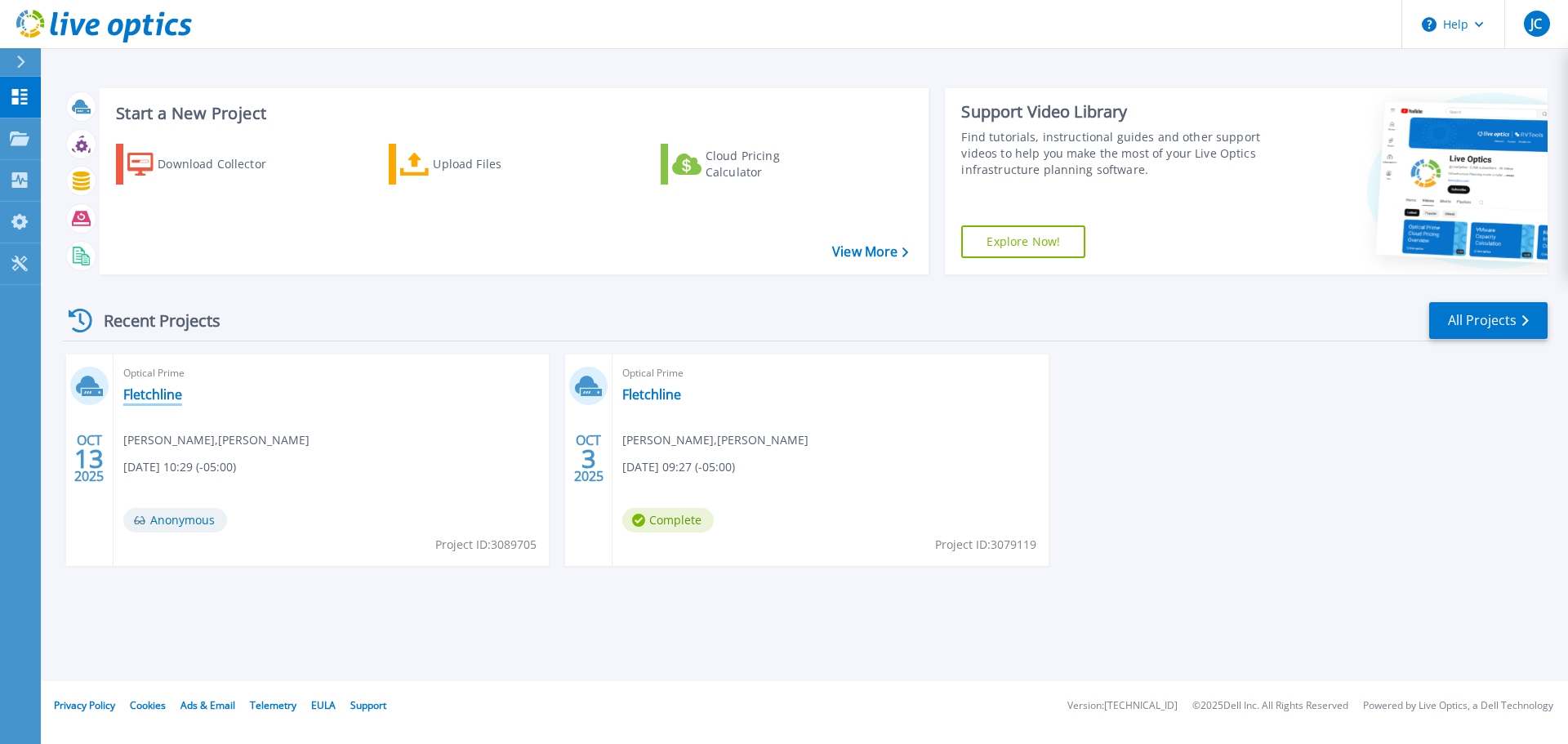
click at [147, 397] on link "Fletchline" at bounding box center [153, 394] width 58 height 16
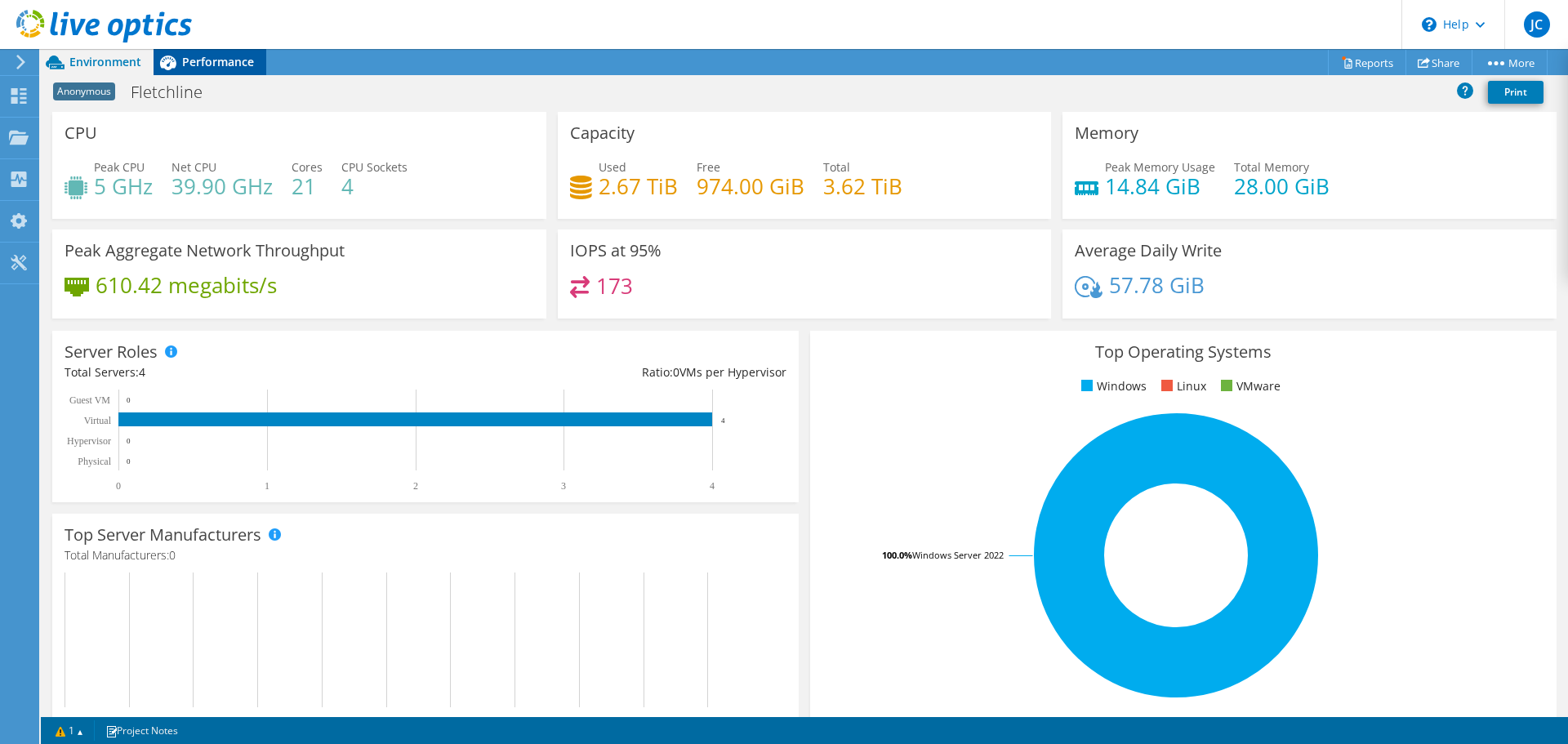
click at [197, 63] on span "Performance" at bounding box center [218, 62] width 72 height 15
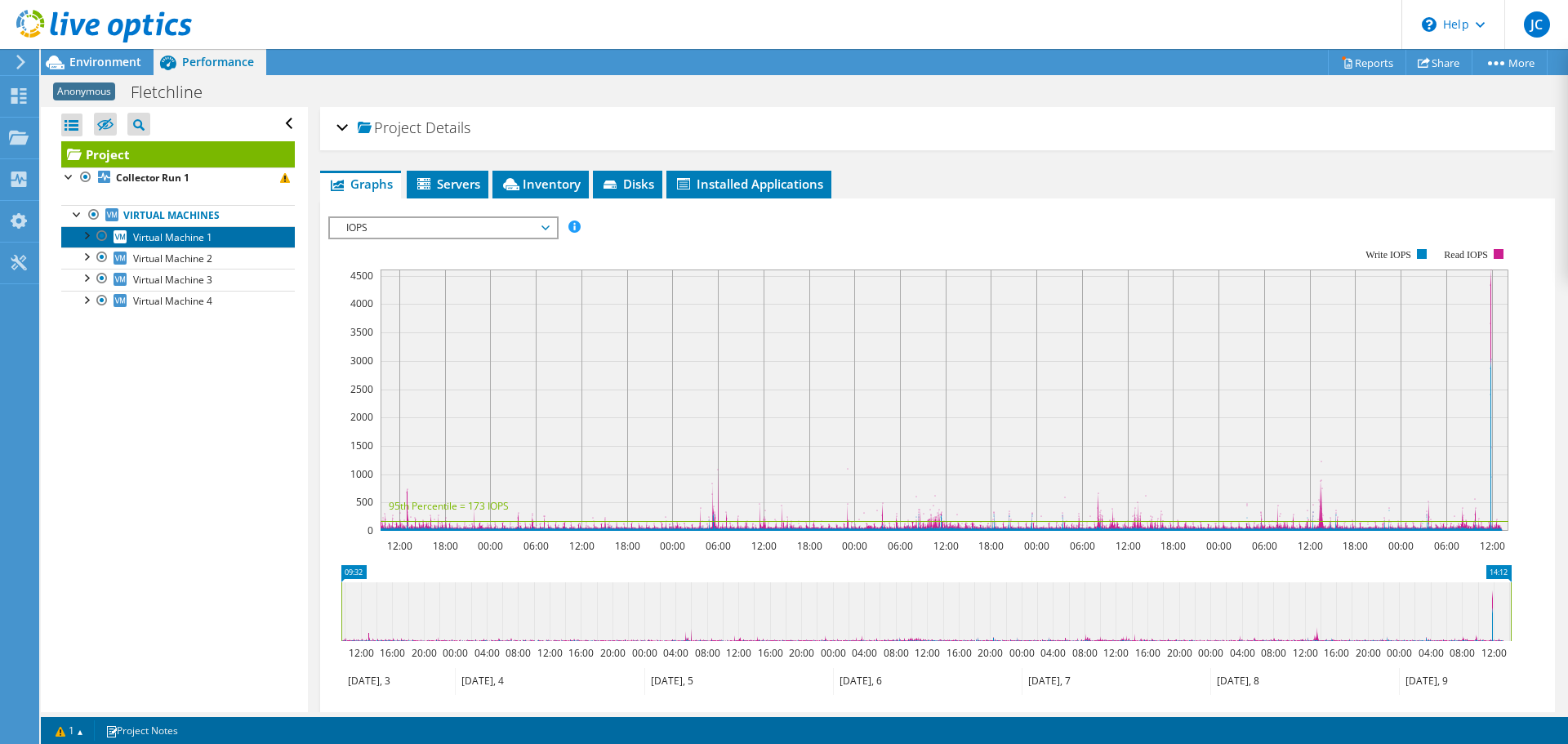
click at [142, 233] on span "Virtual Machine 1" at bounding box center [173, 237] width 79 height 14
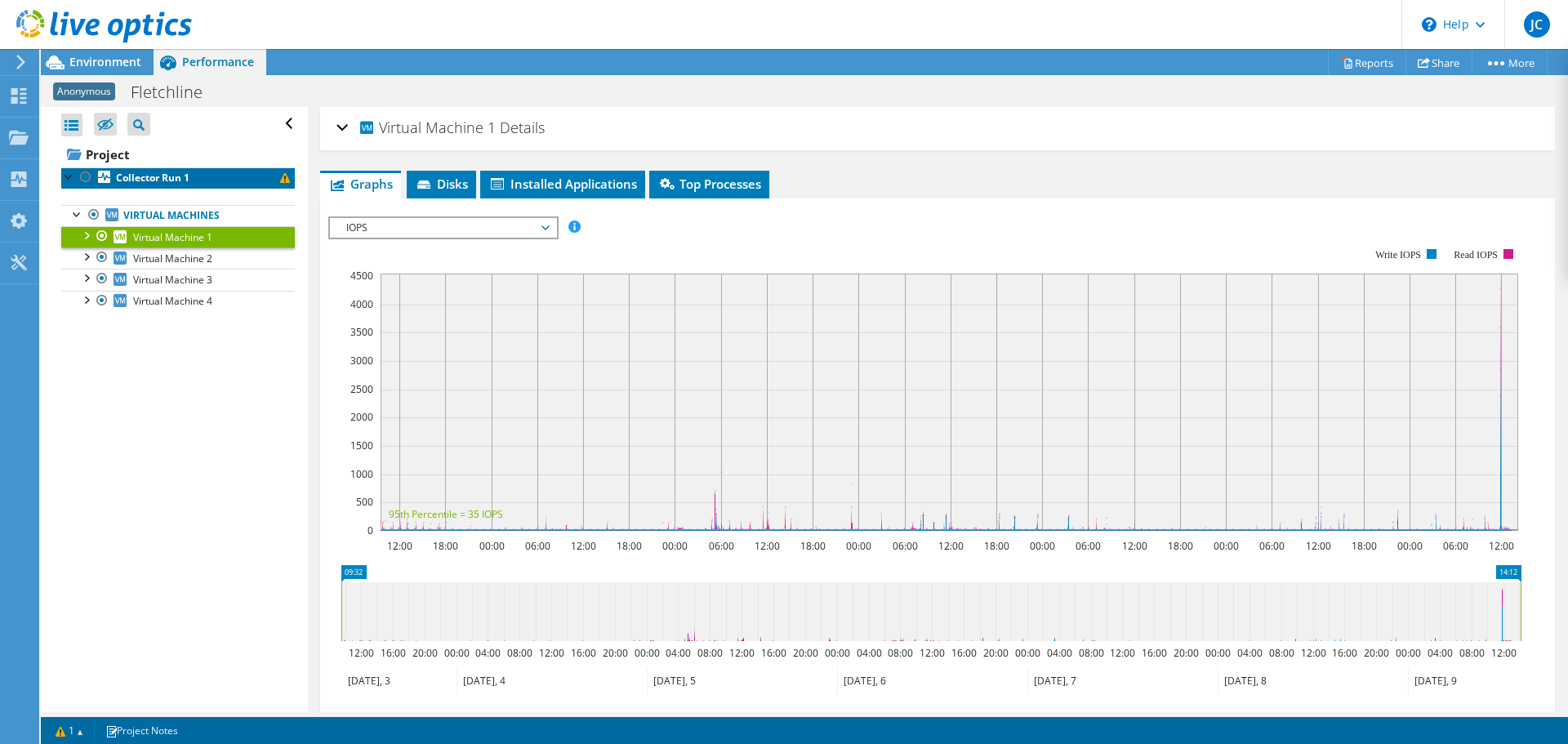
click at [138, 186] on link "Collector Run 1" at bounding box center [178, 178] width 234 height 21
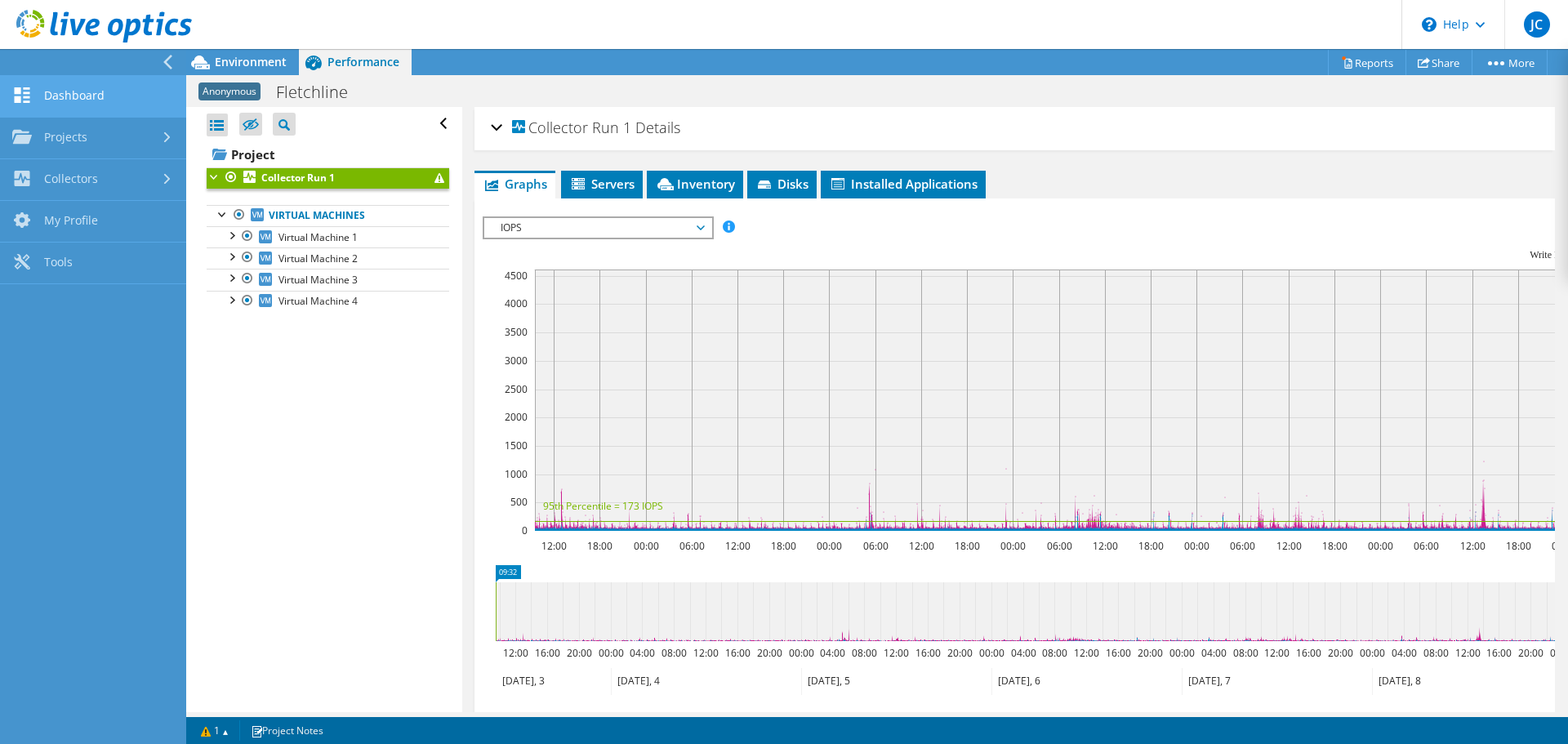
click at [122, 92] on link "Dashboard" at bounding box center [93, 96] width 186 height 41
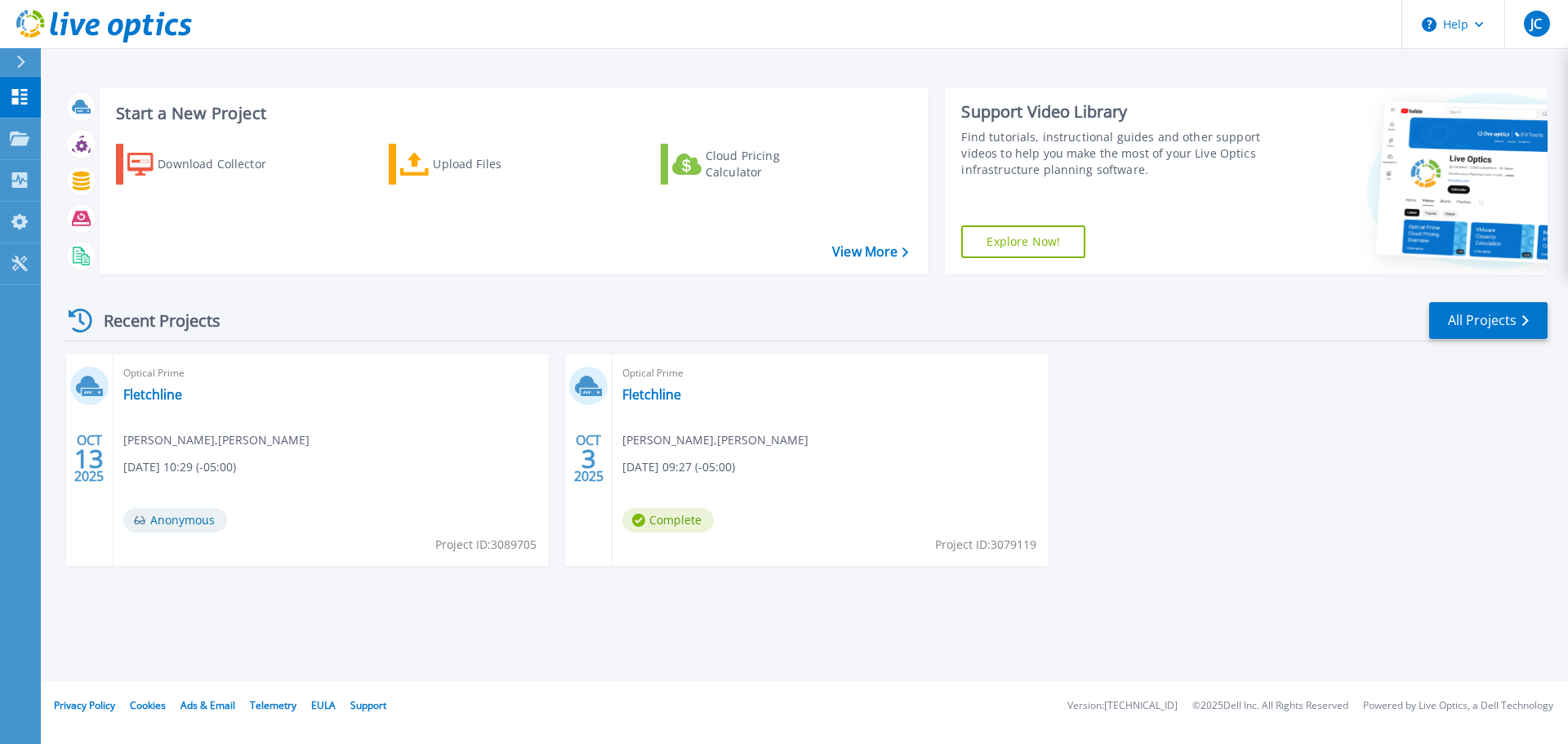
click at [650, 377] on span "Optical Prime" at bounding box center [830, 373] width 416 height 18
click at [652, 397] on link "Fletchline" at bounding box center [651, 394] width 58 height 16
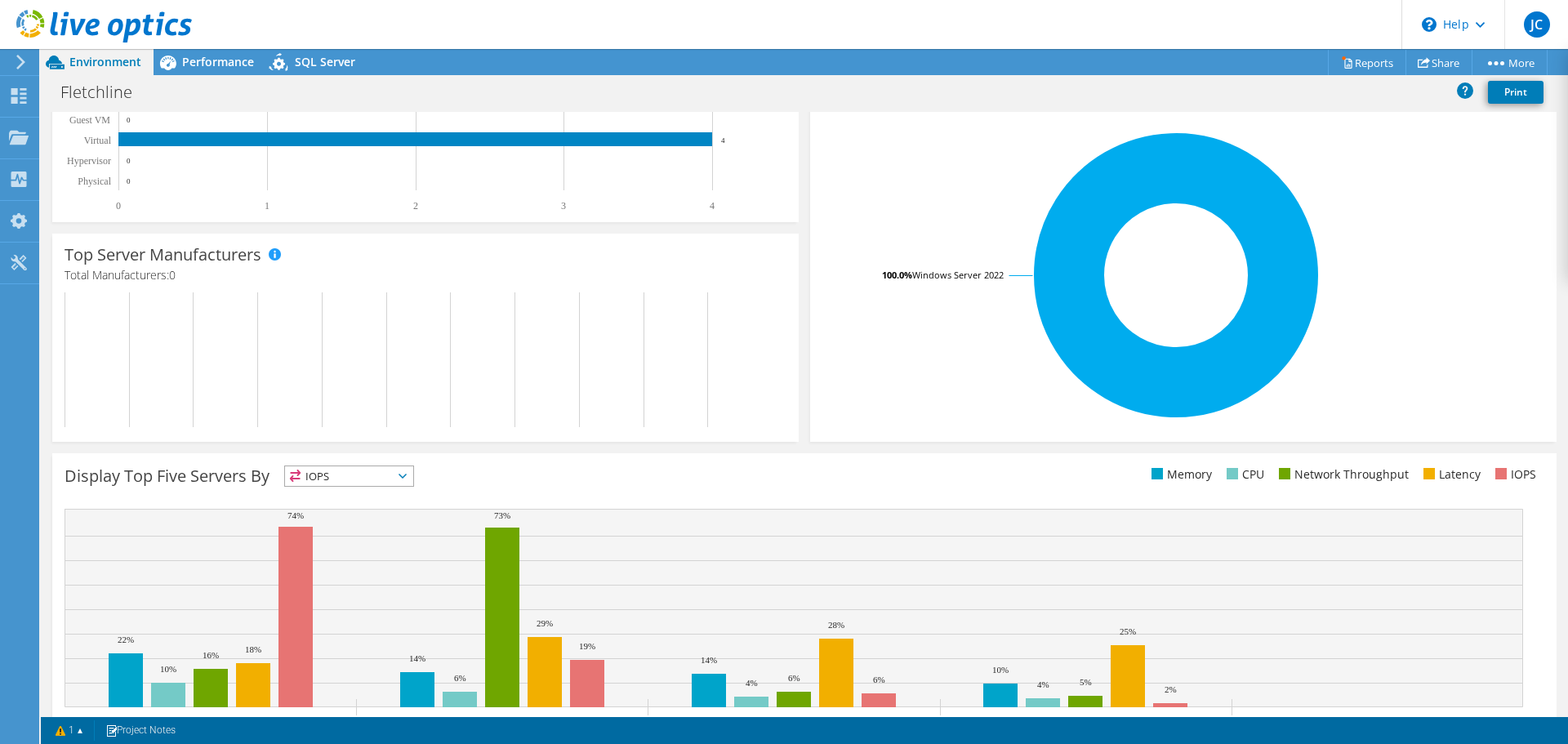
scroll to position [346, 0]
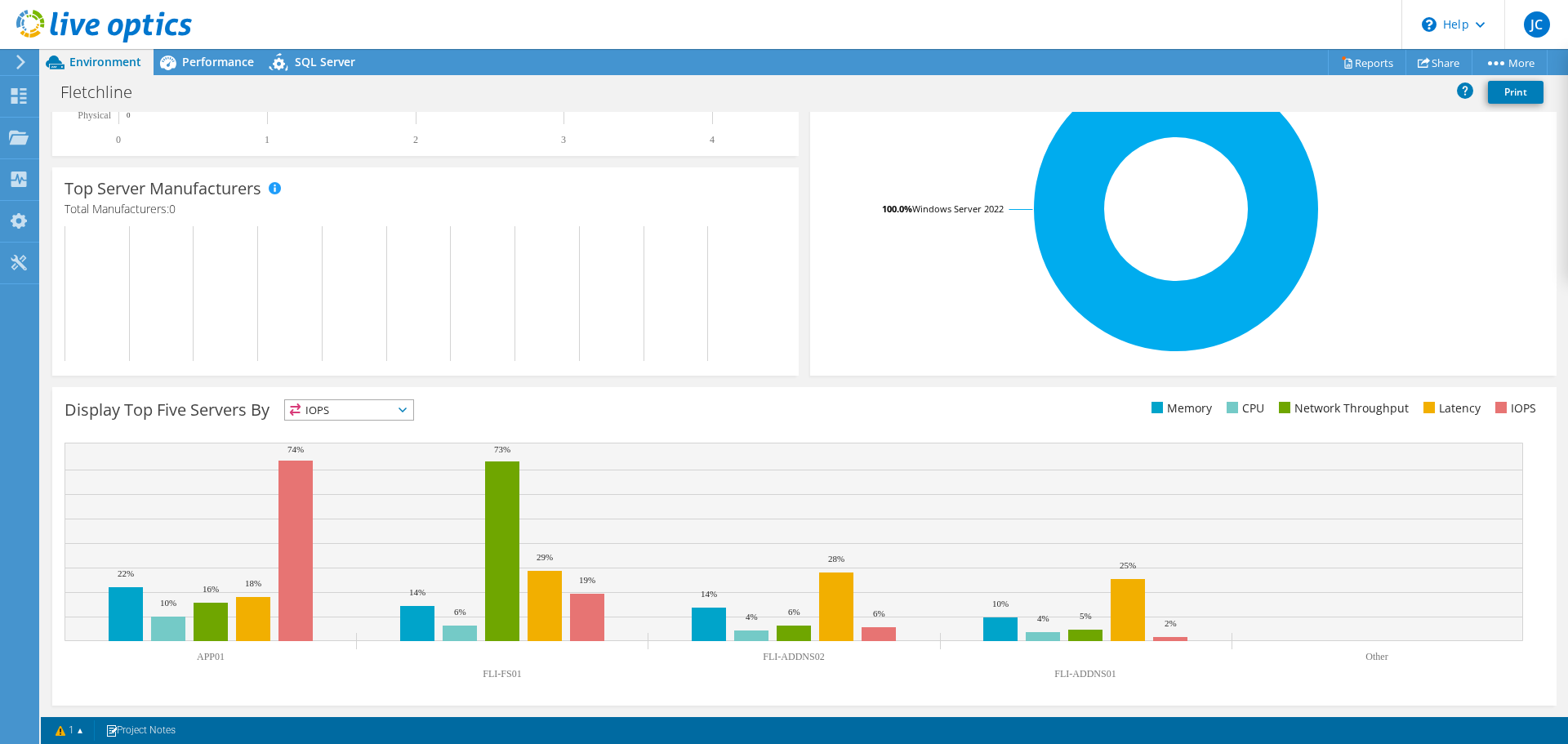
click at [12, 58] on div at bounding box center [17, 62] width 18 height 15
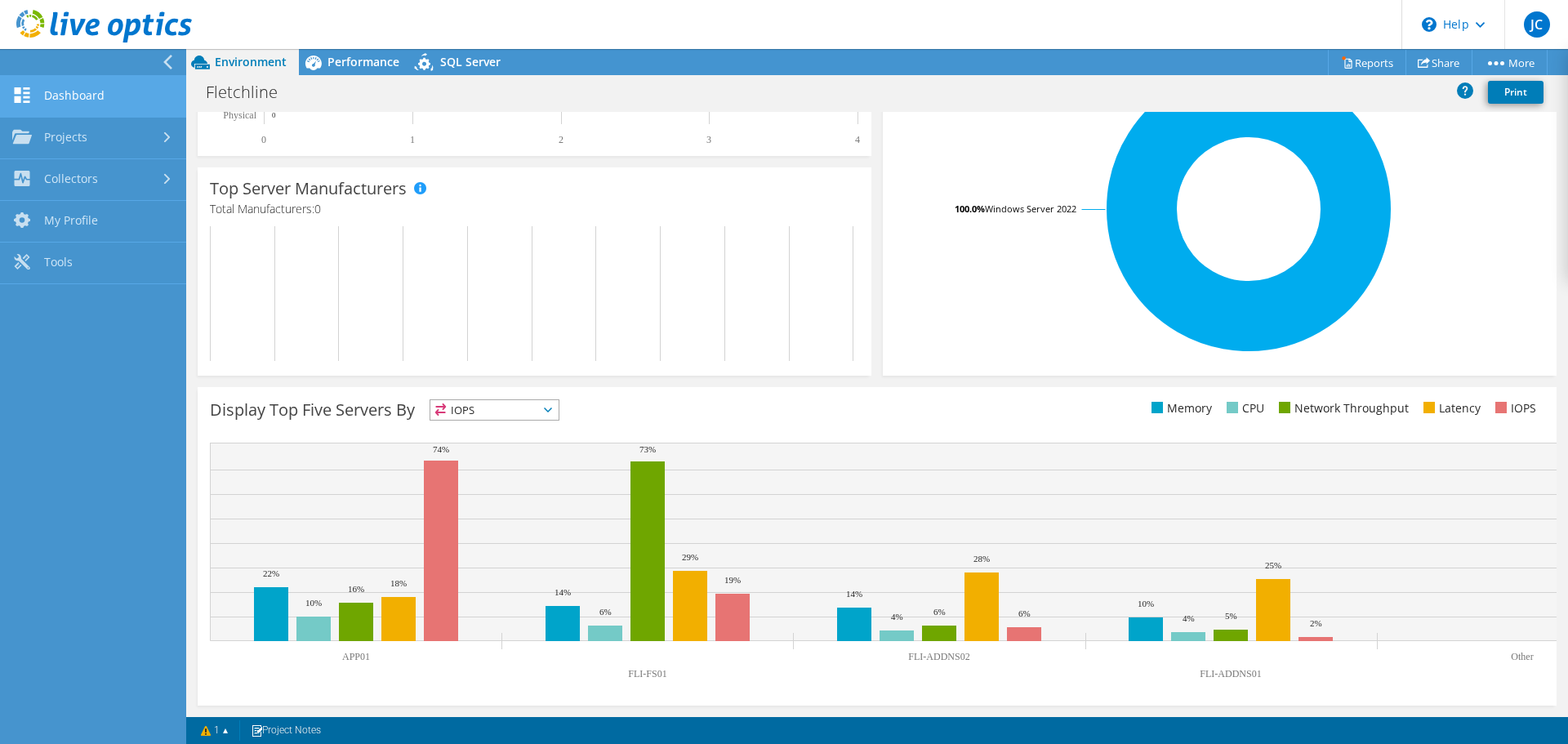
click at [78, 90] on link "Dashboard" at bounding box center [93, 96] width 186 height 41
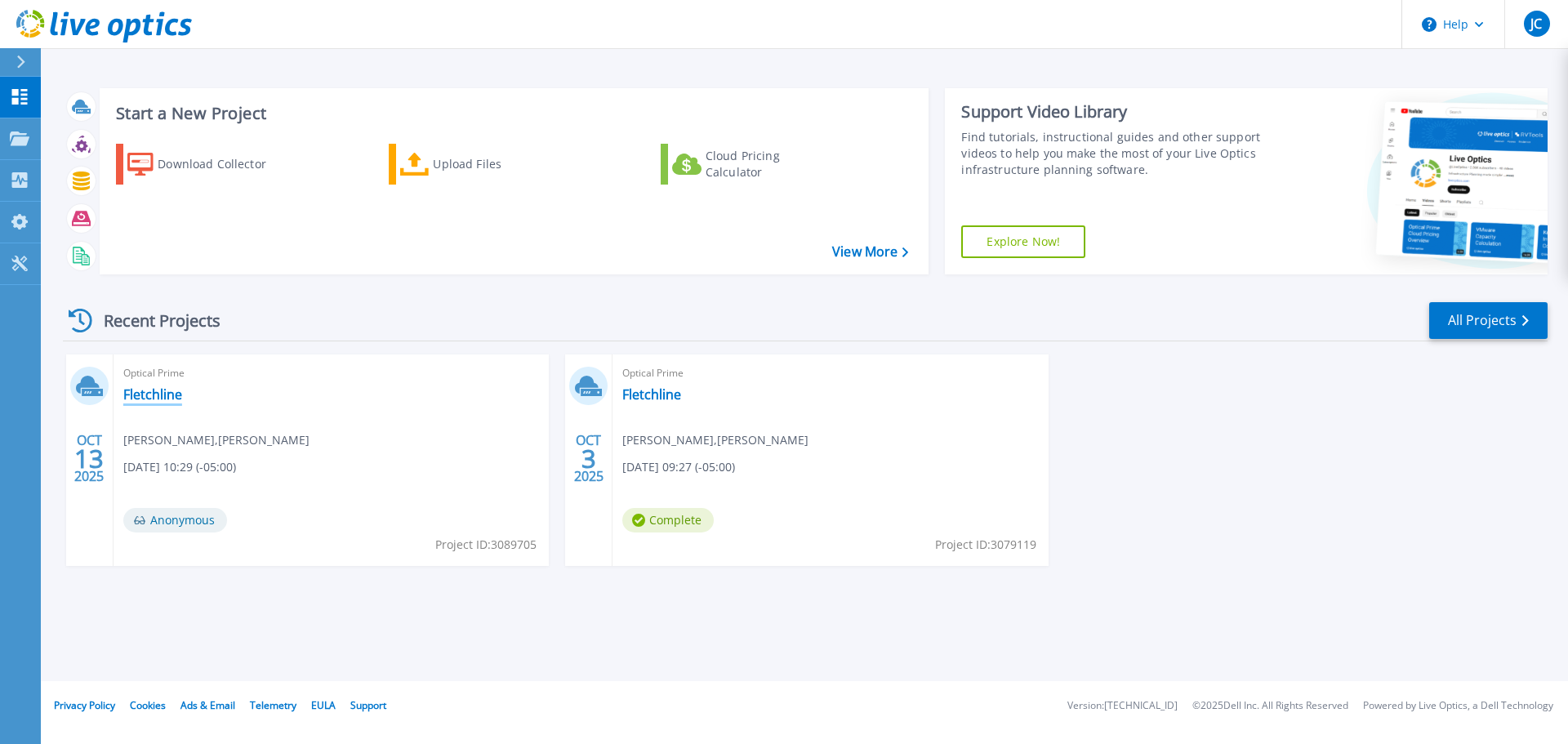
click at [155, 395] on link "Fletchline" at bounding box center [153, 394] width 58 height 16
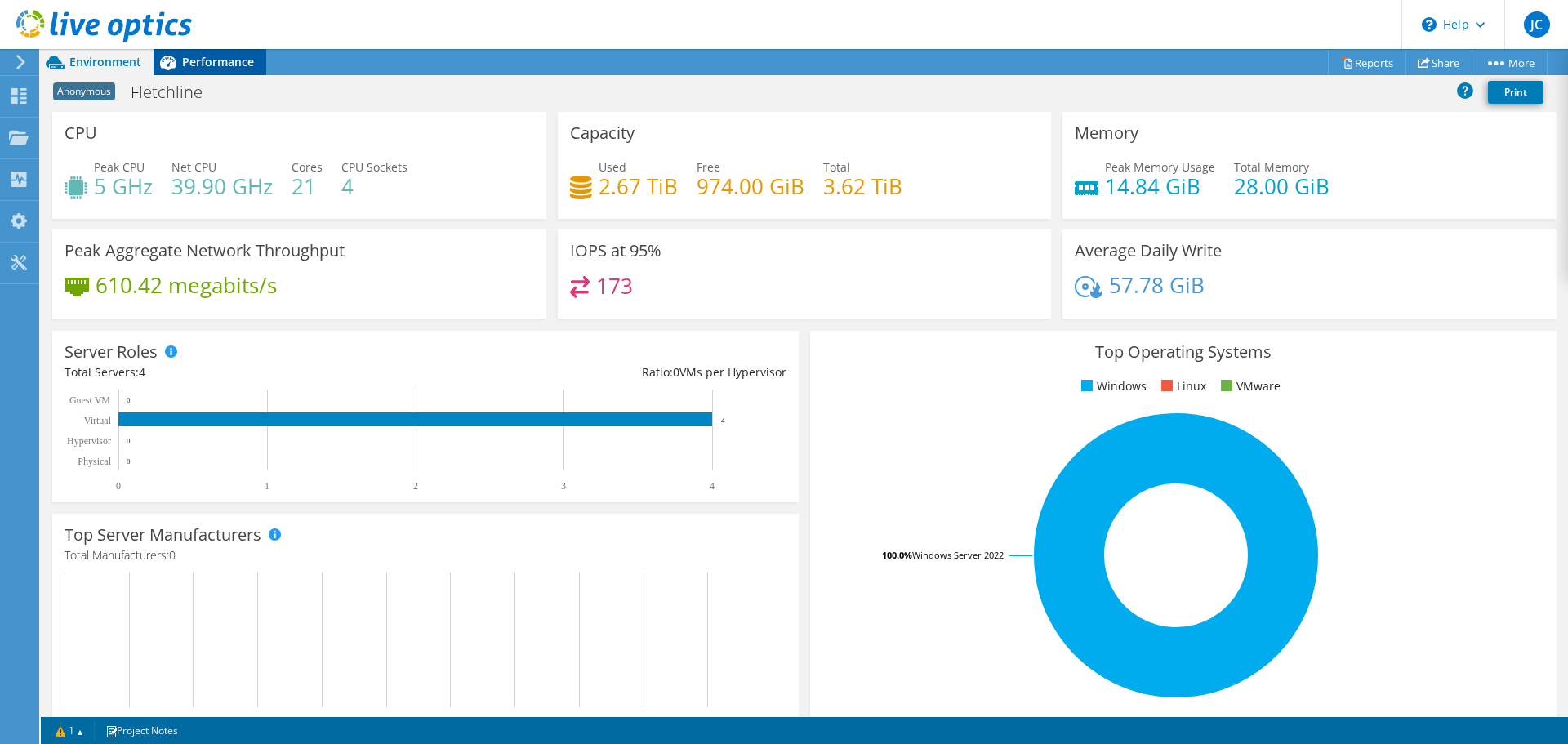
click at [189, 72] on div "Performance" at bounding box center [210, 62] width 113 height 26
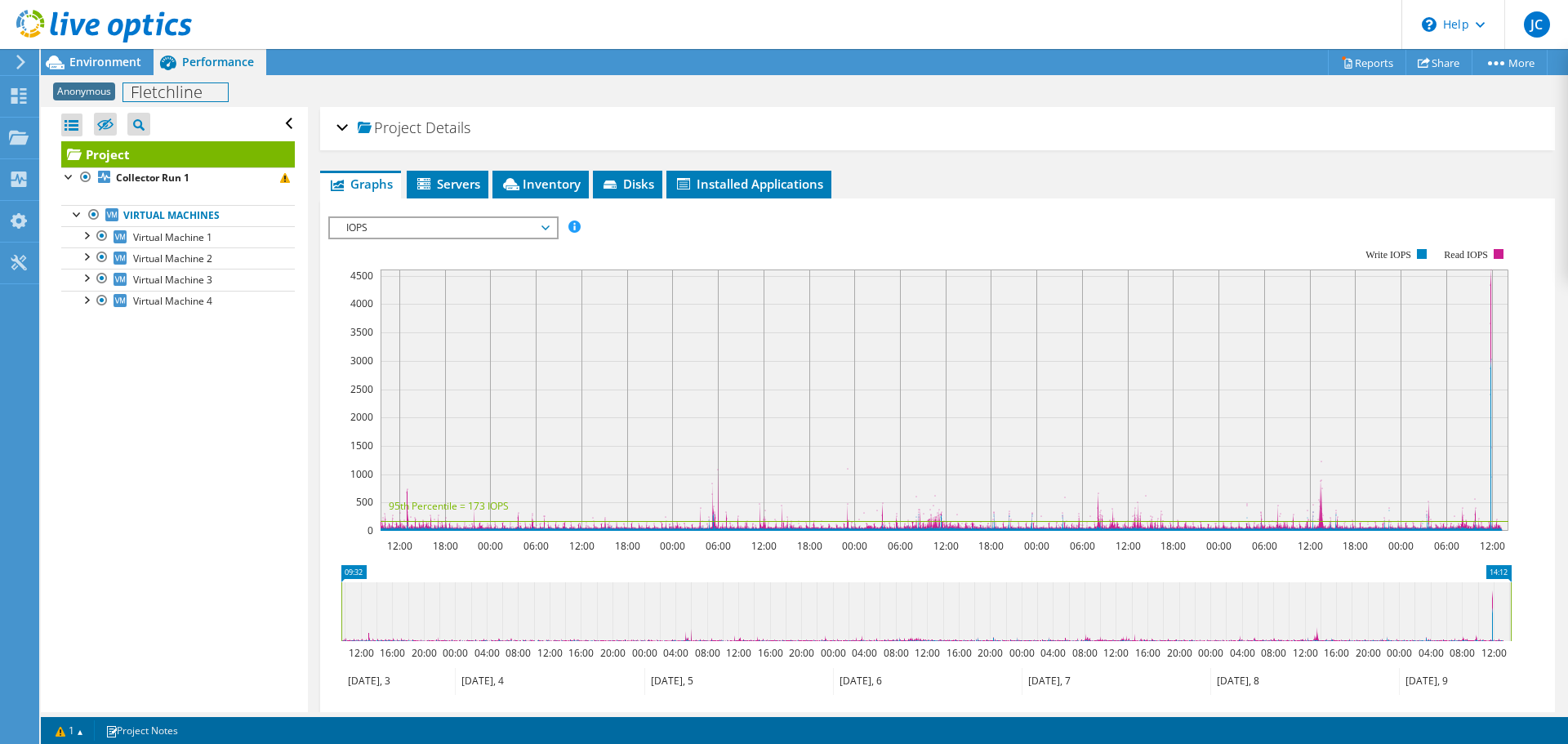
click at [180, 95] on h1 "Fletchline" at bounding box center [176, 92] width 105 height 18
click at [98, 92] on span "Anonymous" at bounding box center [84, 91] width 62 height 18
click at [100, 124] on icon at bounding box center [105, 125] width 16 height 12
click at [0, 0] on input "checkbox" at bounding box center [0, 0] width 0 height 0
click at [100, 124] on icon at bounding box center [105, 125] width 16 height 12
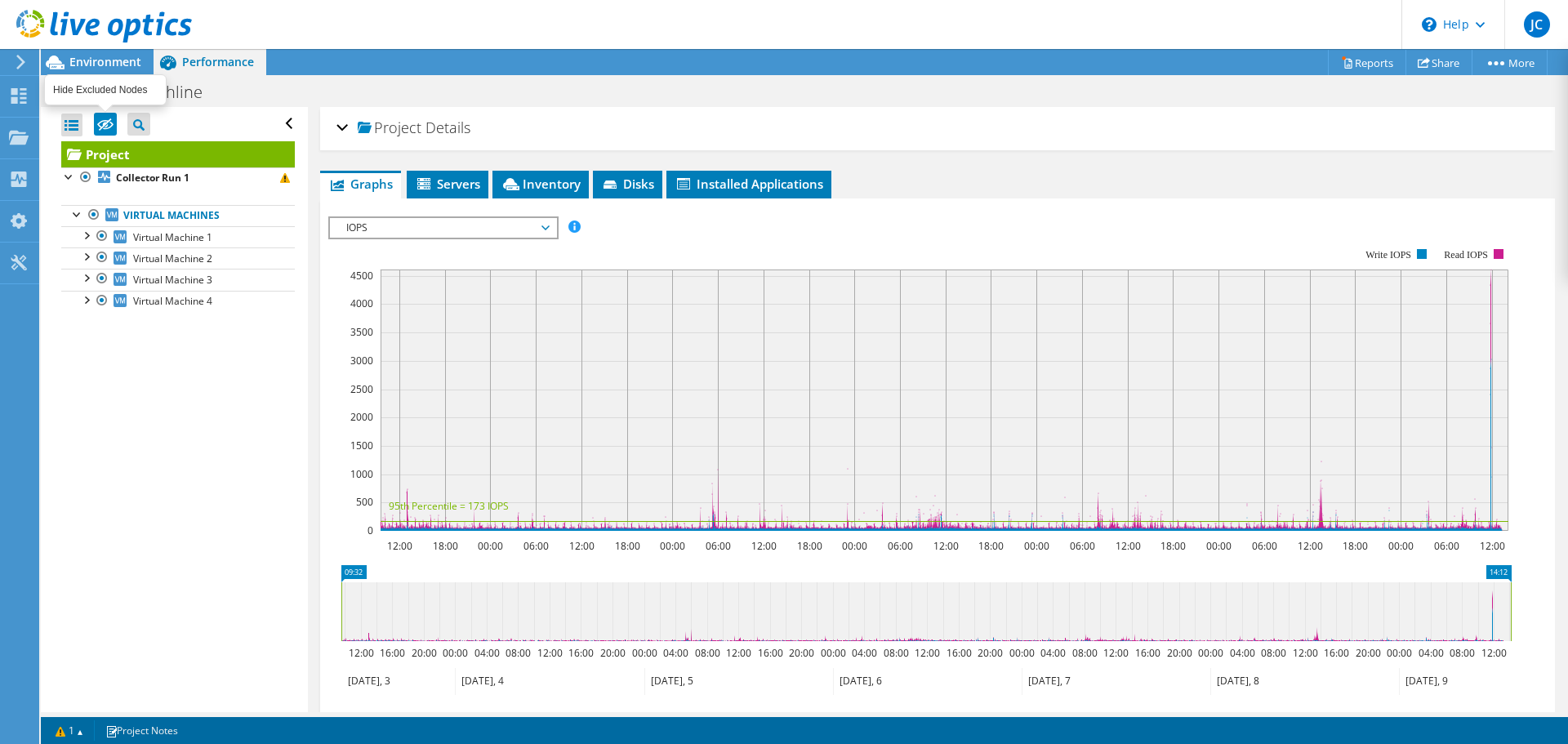
click at [0, 0] on input "checkbox" at bounding box center [0, 0] width 0 height 0
click at [42, 397] on div "Open All Close All Hide Excluded Nodes Project Tree Filter" at bounding box center [174, 410] width 266 height 605
click at [84, 143] on li "Open All" at bounding box center [112, 149] width 102 height 21
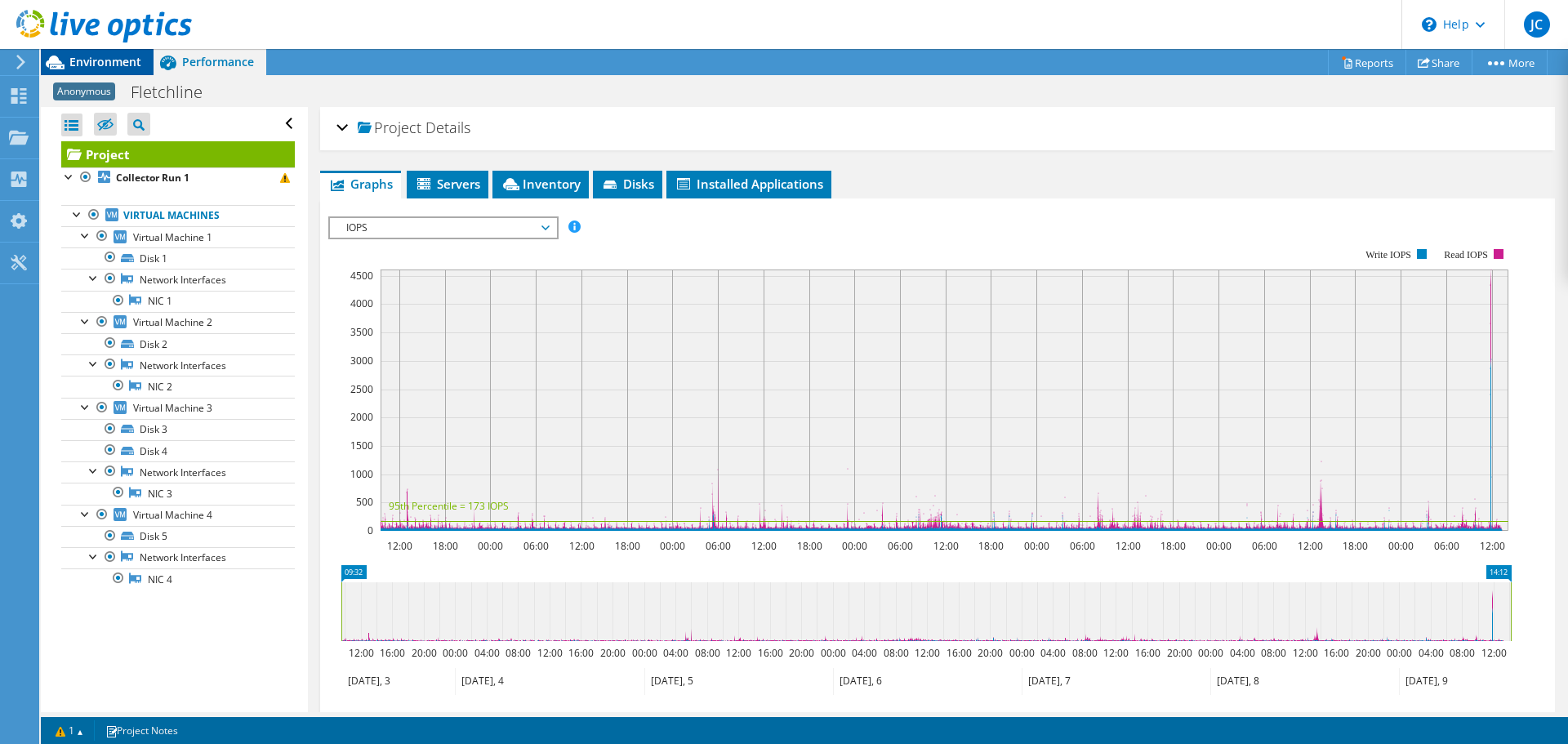
click at [82, 64] on span "Environment" at bounding box center [106, 62] width 72 height 15
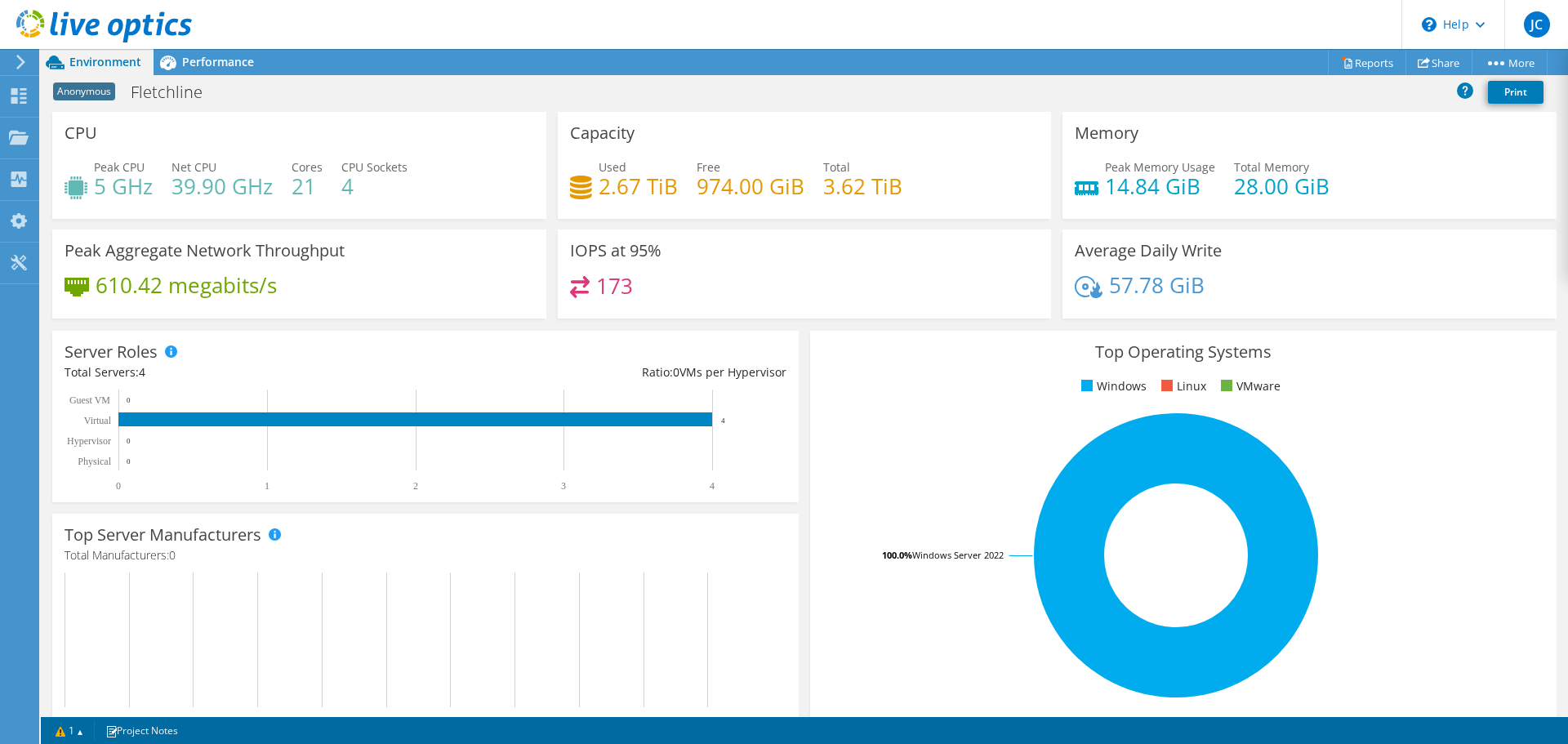
click at [20, 56] on icon at bounding box center [21, 62] width 12 height 15
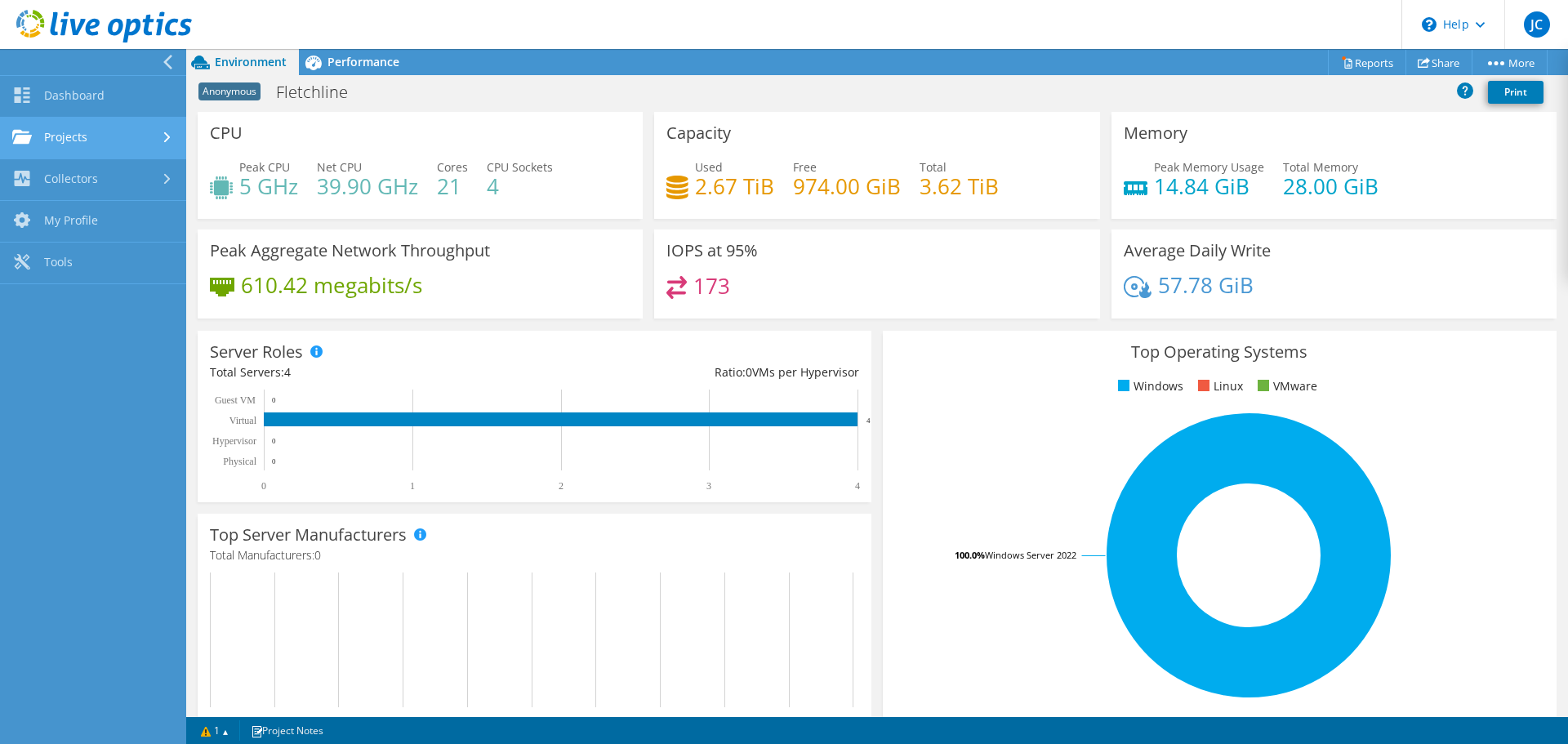
click at [149, 136] on link "Projects" at bounding box center [93, 138] width 186 height 41
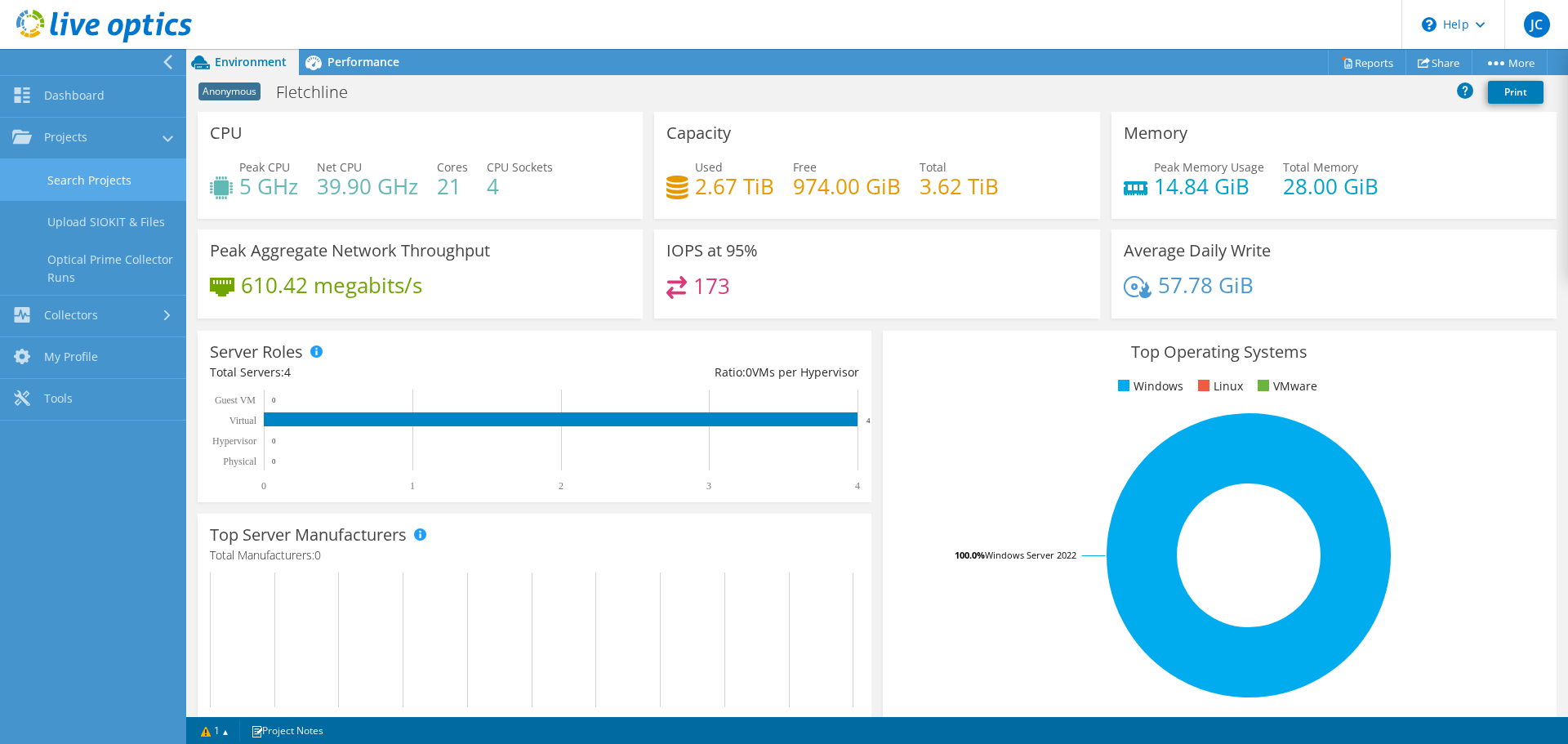
click at [140, 176] on link "Search Projects" at bounding box center [93, 180] width 186 height 41
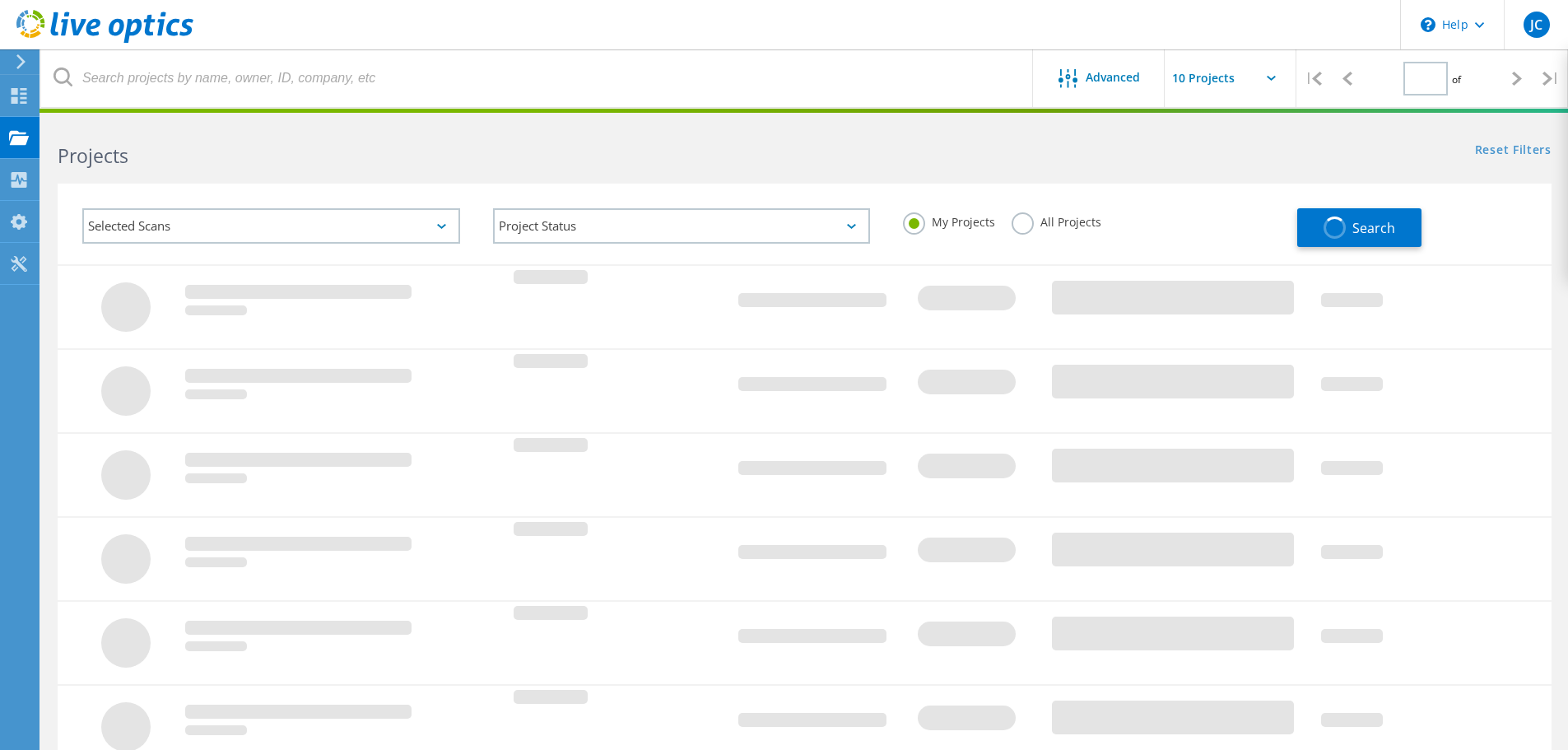
type input "1"
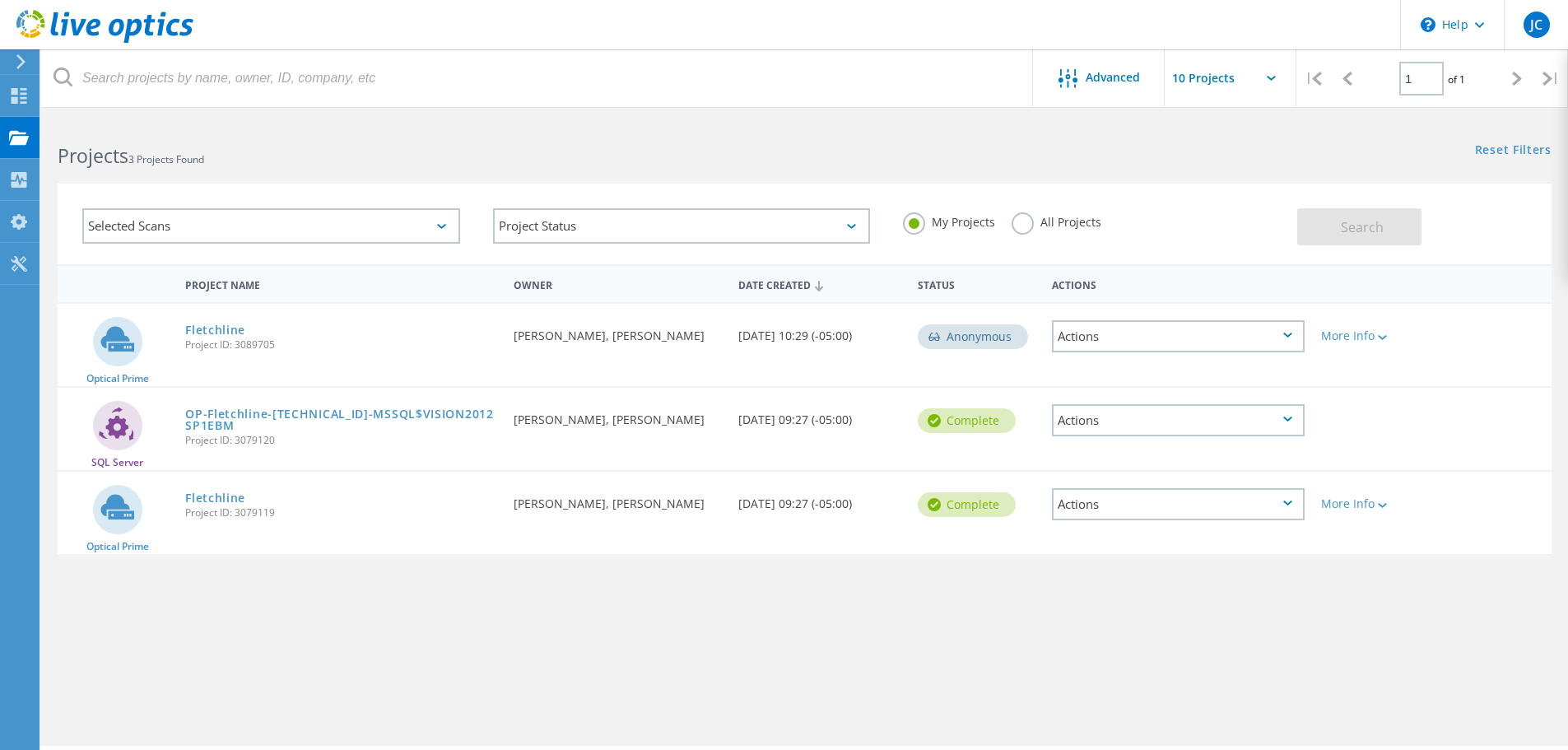
click at [1032, 209] on div "My Projects All Projects" at bounding box center [1092, 222] width 410 height 61
click at [1034, 224] on label "All Projects" at bounding box center [1056, 220] width 90 height 16
click at [0, 0] on input "All Projects" at bounding box center [0, 0] width 0 height 0
click at [1330, 230] on button "Search" at bounding box center [1359, 226] width 125 height 37
click at [1267, 81] on input "text" at bounding box center [1247, 78] width 165 height 58
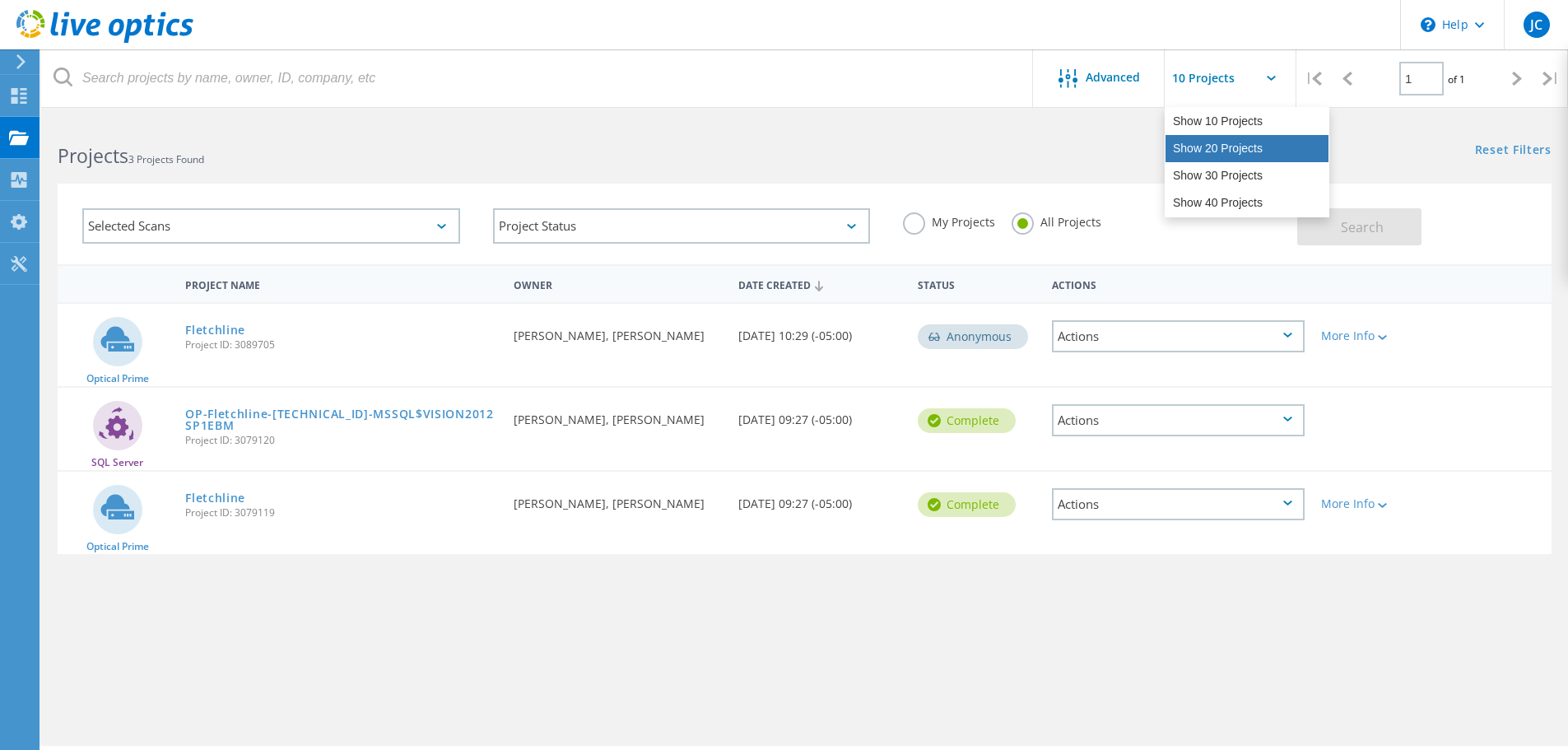
click at [1249, 152] on div "Show 20 Projects" at bounding box center [1247, 148] width 163 height 27
type input "Show 20 Projects"
click at [16, 56] on icon at bounding box center [21, 61] width 12 height 15
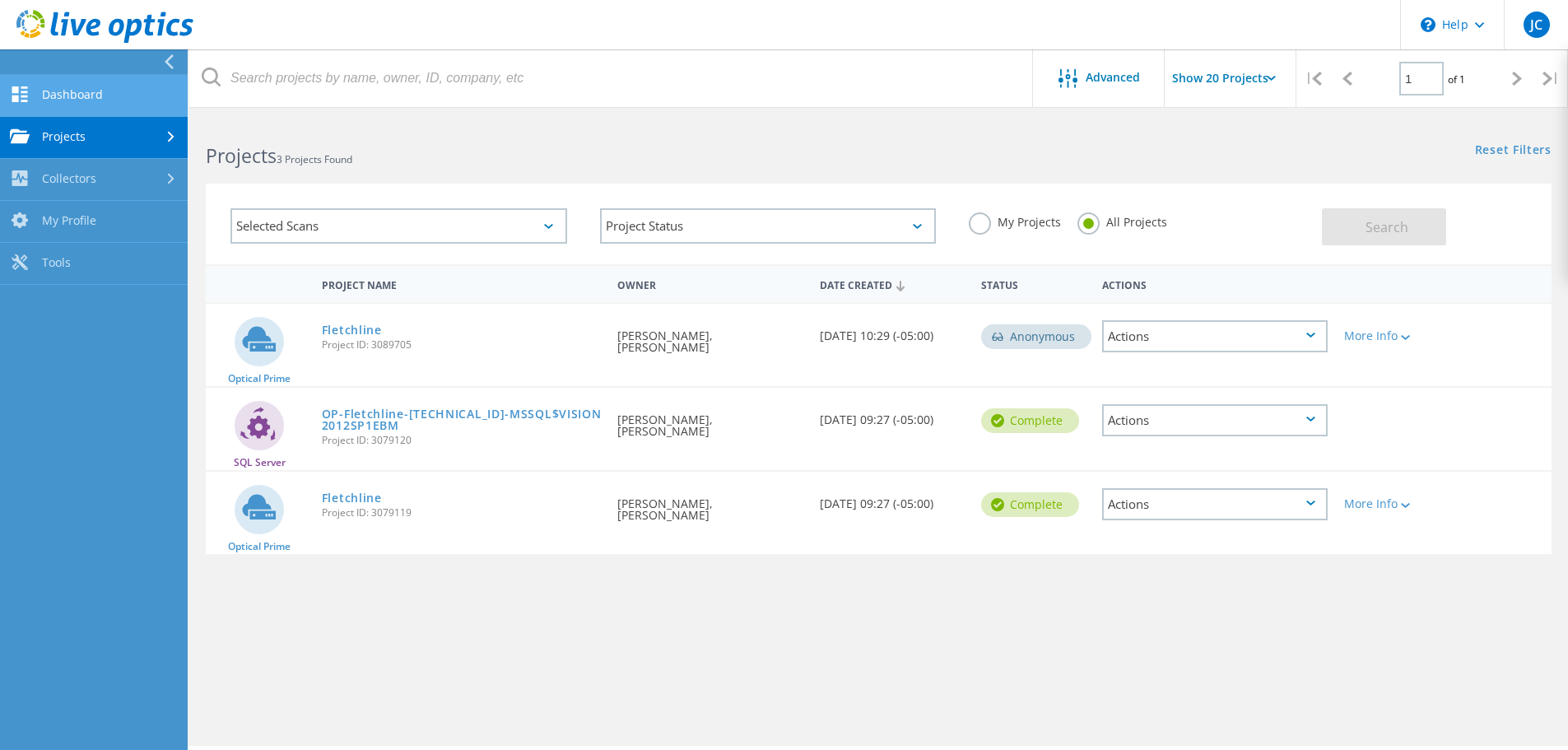
click at [41, 93] on link "Dashboard" at bounding box center [94, 95] width 188 height 42
